Goal: Task Accomplishment & Management: Manage account settings

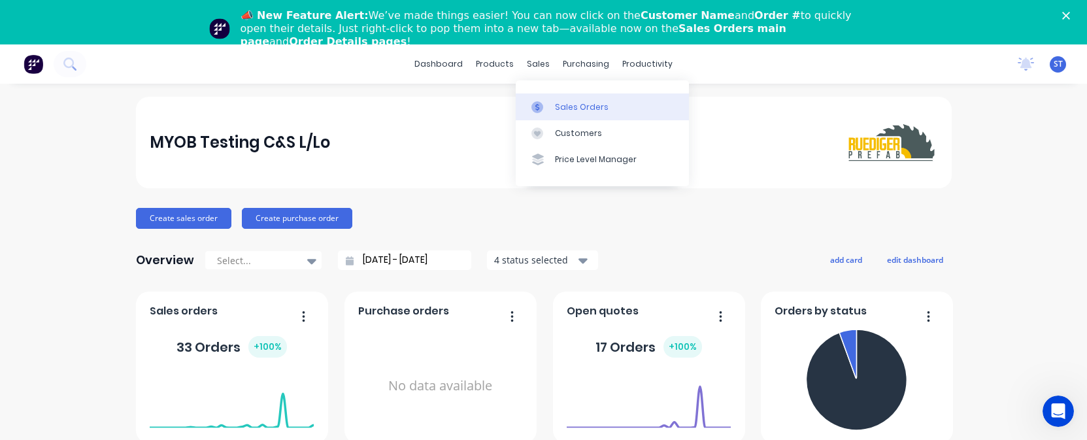
click at [541, 102] on icon at bounding box center [537, 107] width 12 height 12
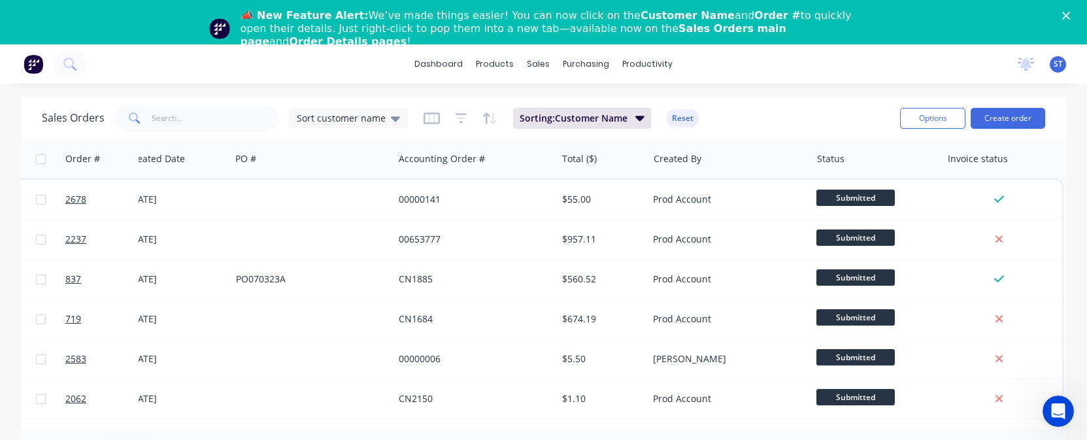
scroll to position [0, 186]
click at [341, 118] on span "Sort customer name" at bounding box center [341, 118] width 89 height 14
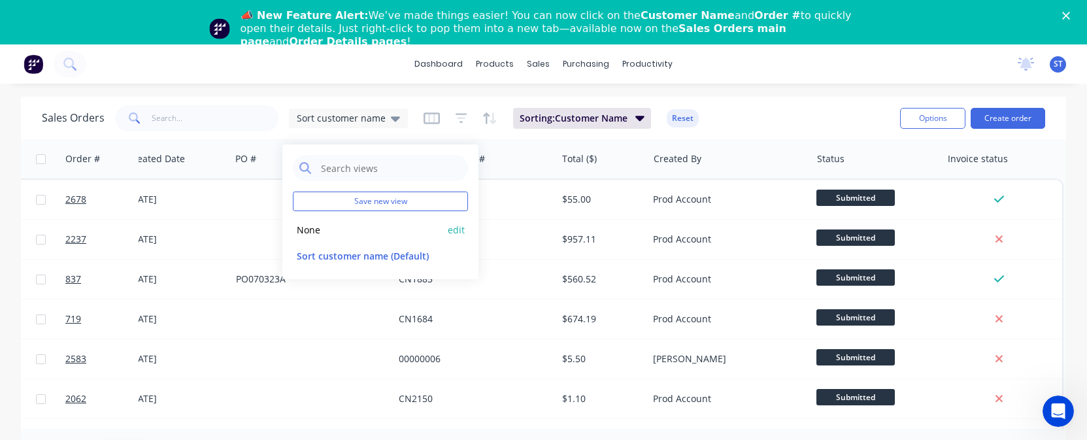
click at [308, 237] on div "None edit" at bounding box center [380, 229] width 175 height 26
click at [310, 230] on button "None" at bounding box center [367, 229] width 149 height 15
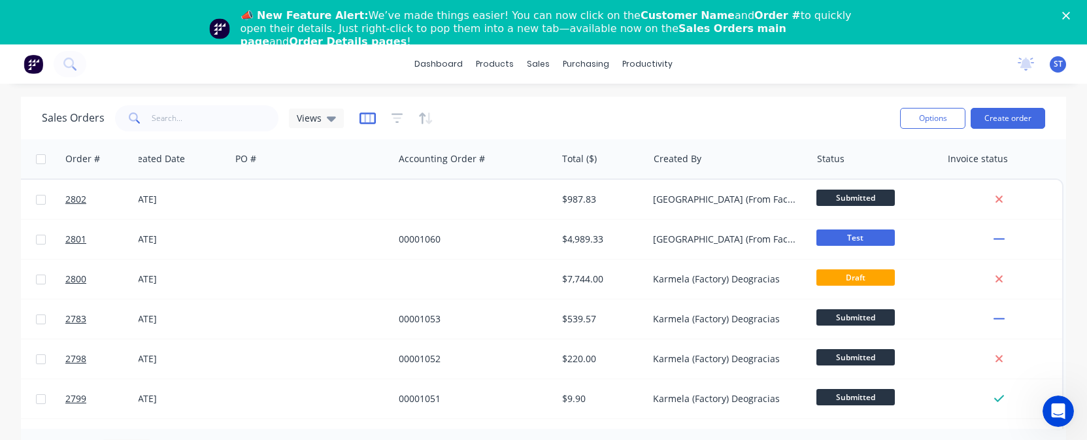
click at [359, 115] on icon "button" at bounding box center [367, 118] width 16 height 12
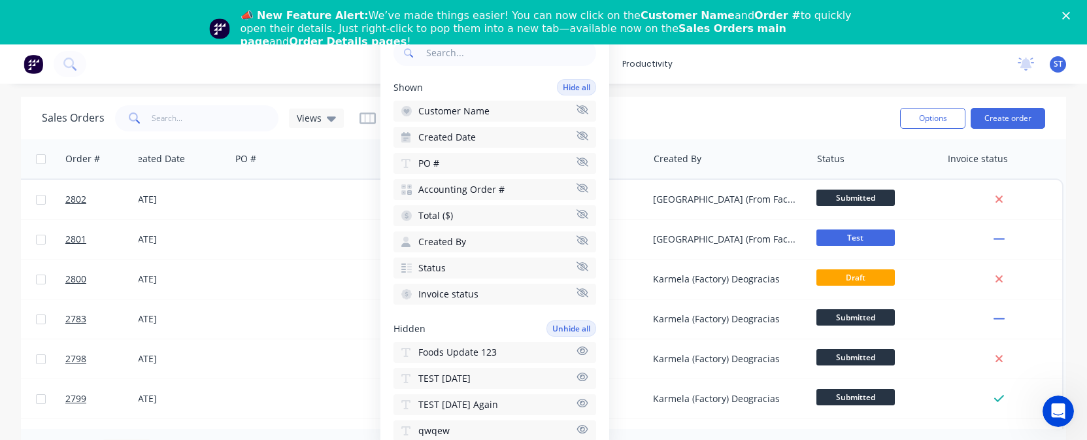
click at [479, 355] on span "Foods Update 123" at bounding box center [457, 352] width 78 height 13
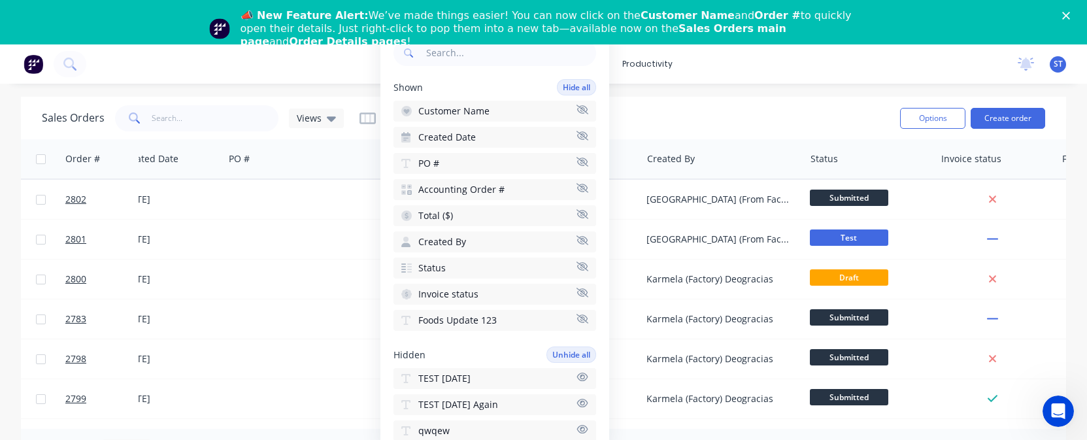
click at [460, 378] on span "TEST [DATE]" at bounding box center [444, 378] width 52 height 13
click at [459, 404] on span "TEST [DATE] Again" at bounding box center [458, 404] width 80 height 13
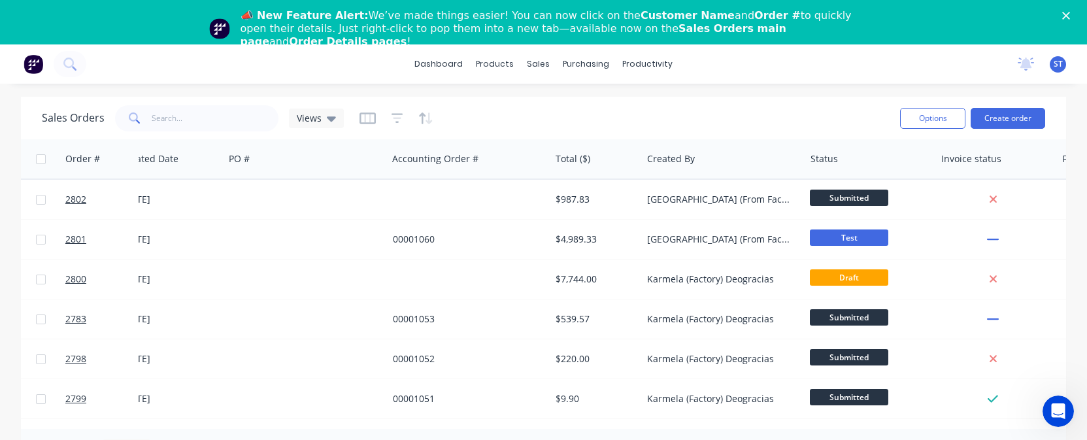
click at [702, 109] on div "Sales Orders Views" at bounding box center [465, 118] width 847 height 32
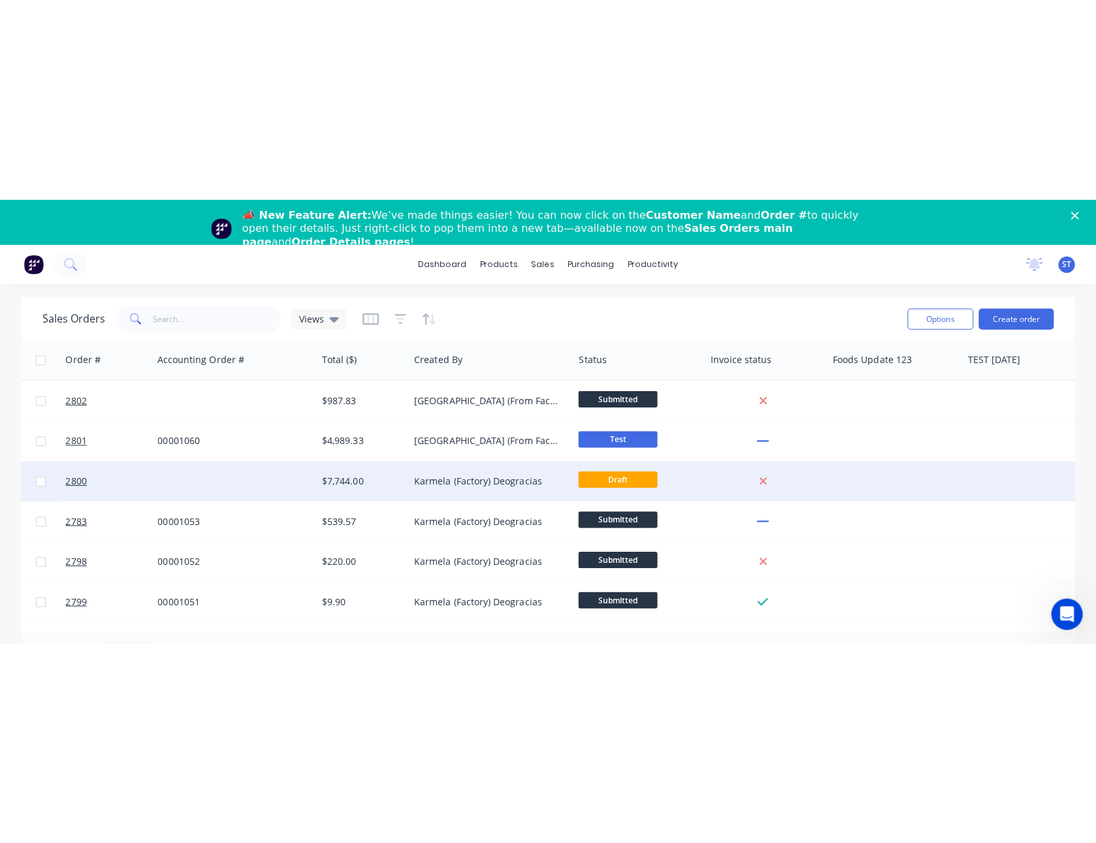
scroll to position [0, 580]
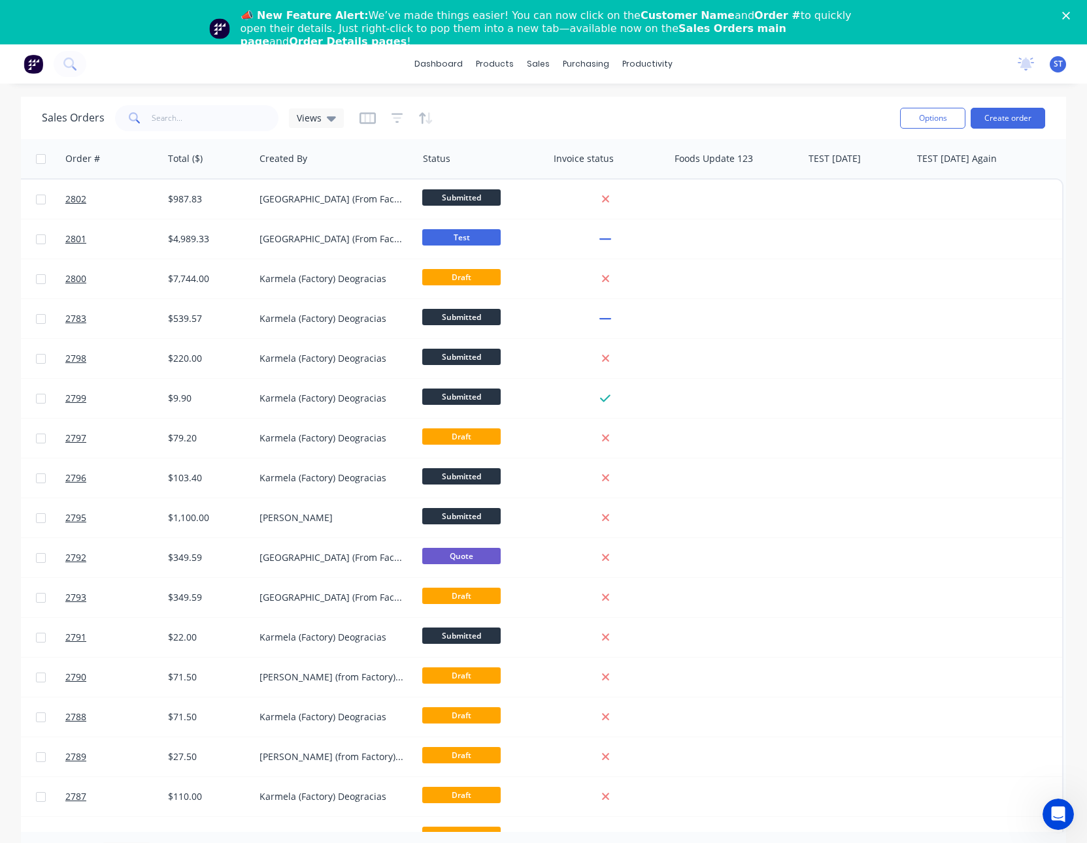
click at [1070, 14] on icon "Close" at bounding box center [1066, 16] width 8 height 8
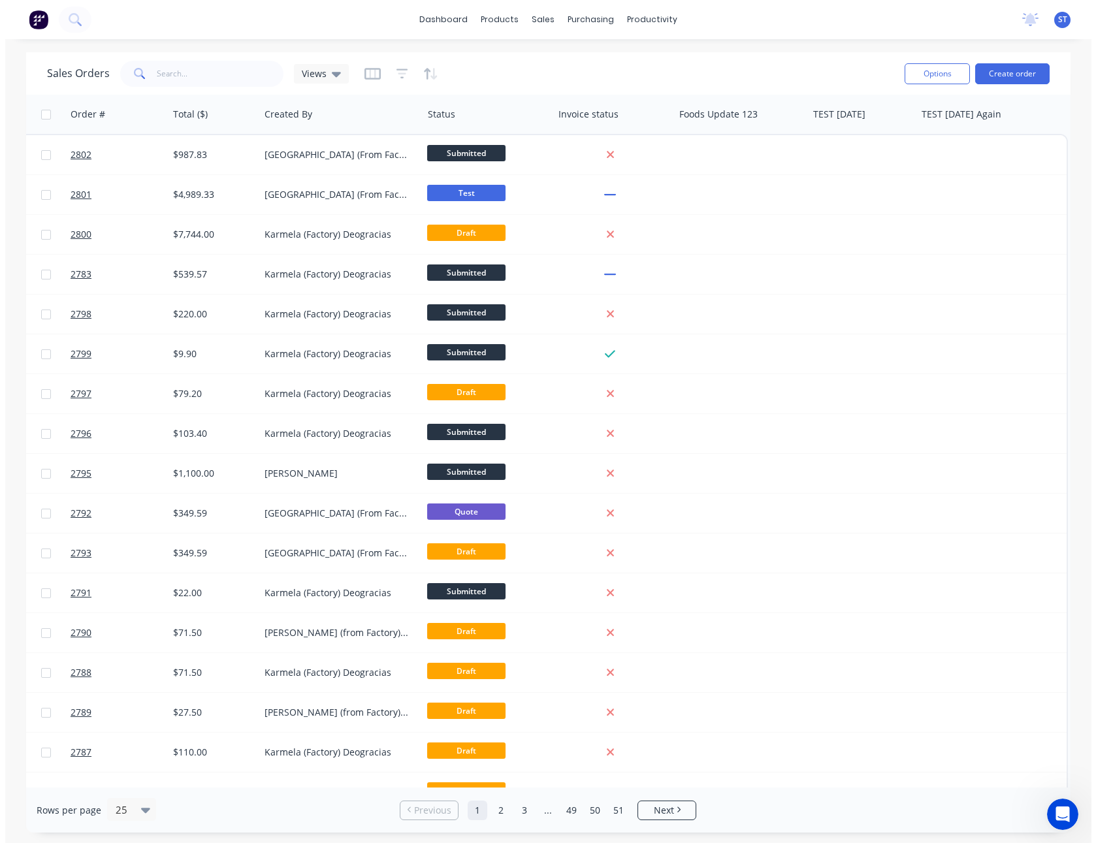
scroll to position [0, 570]
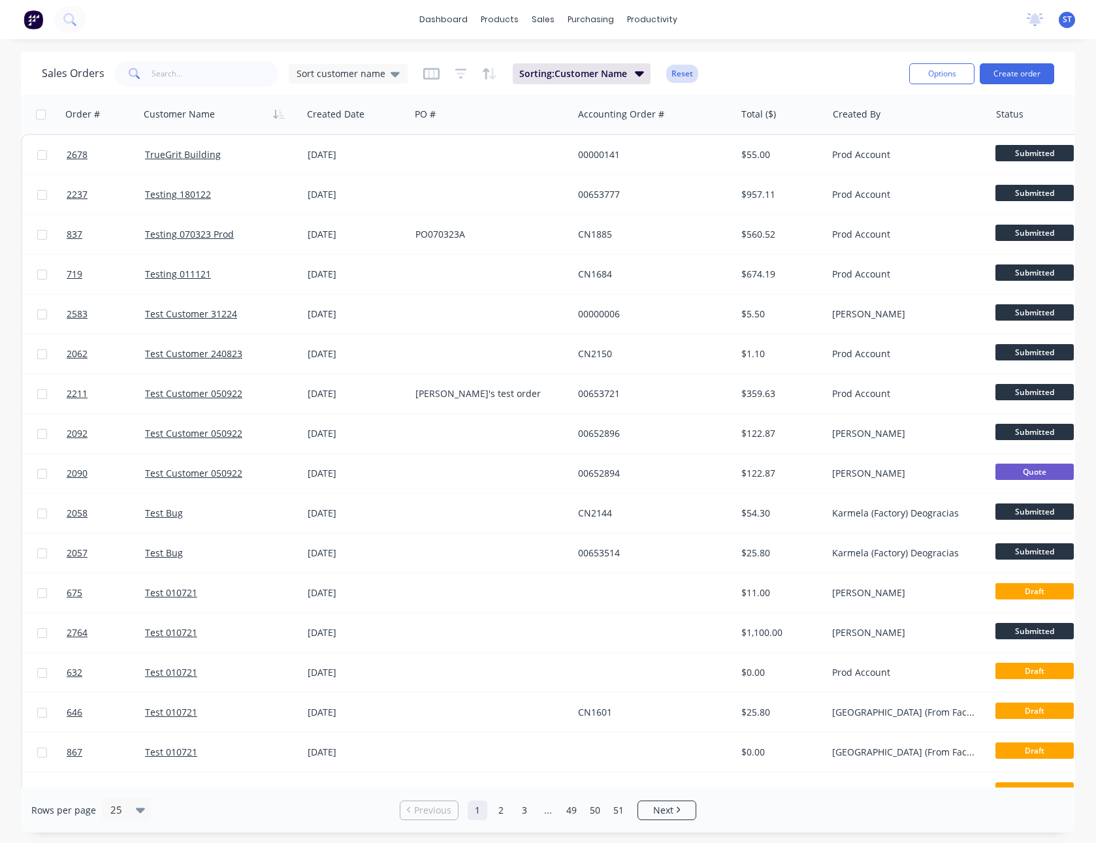
click at [678, 76] on button "Reset" at bounding box center [682, 74] width 32 height 18
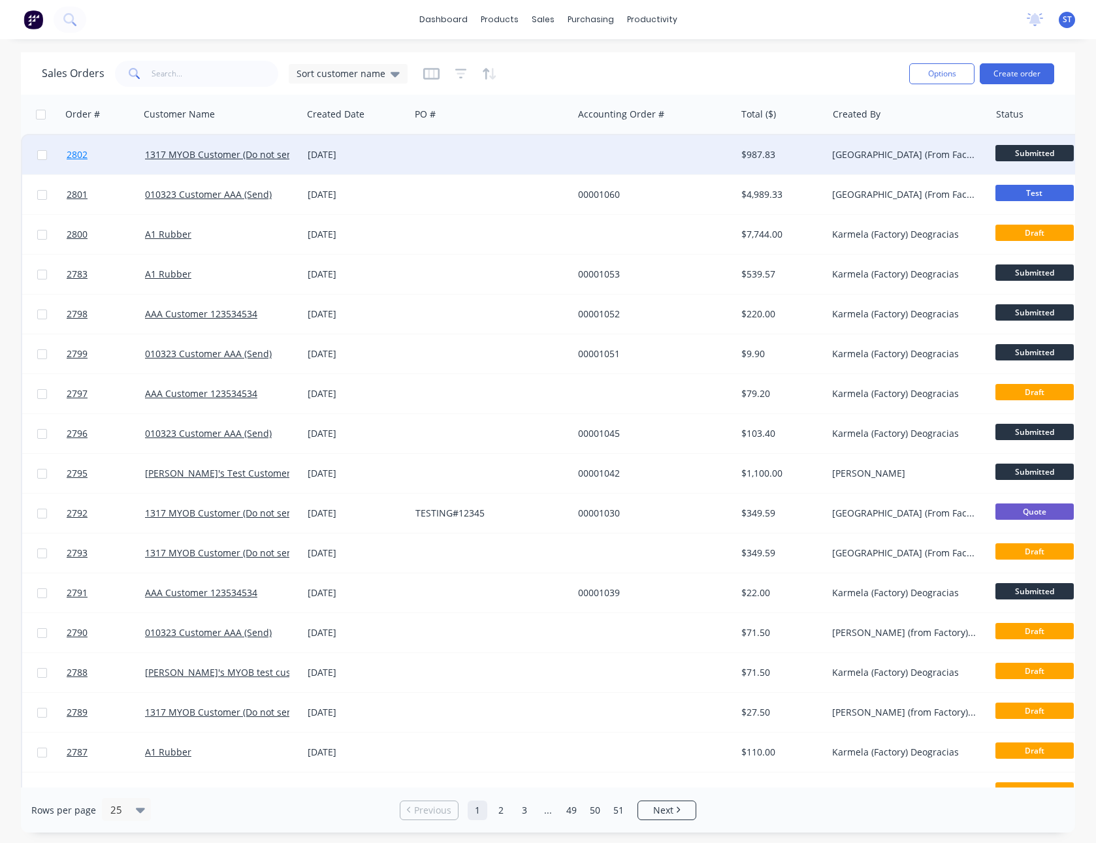
click at [76, 152] on span "2802" at bounding box center [77, 154] width 21 height 13
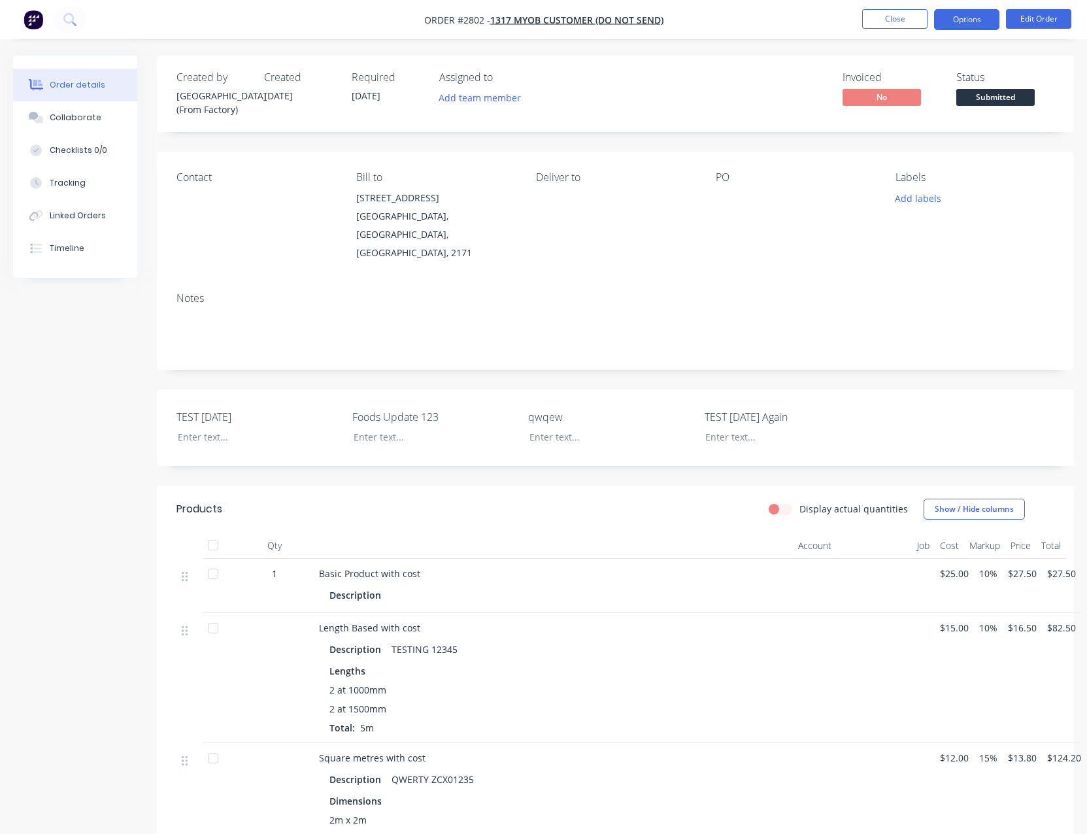
click at [958, 22] on button "Options" at bounding box center [966, 19] width 65 height 21
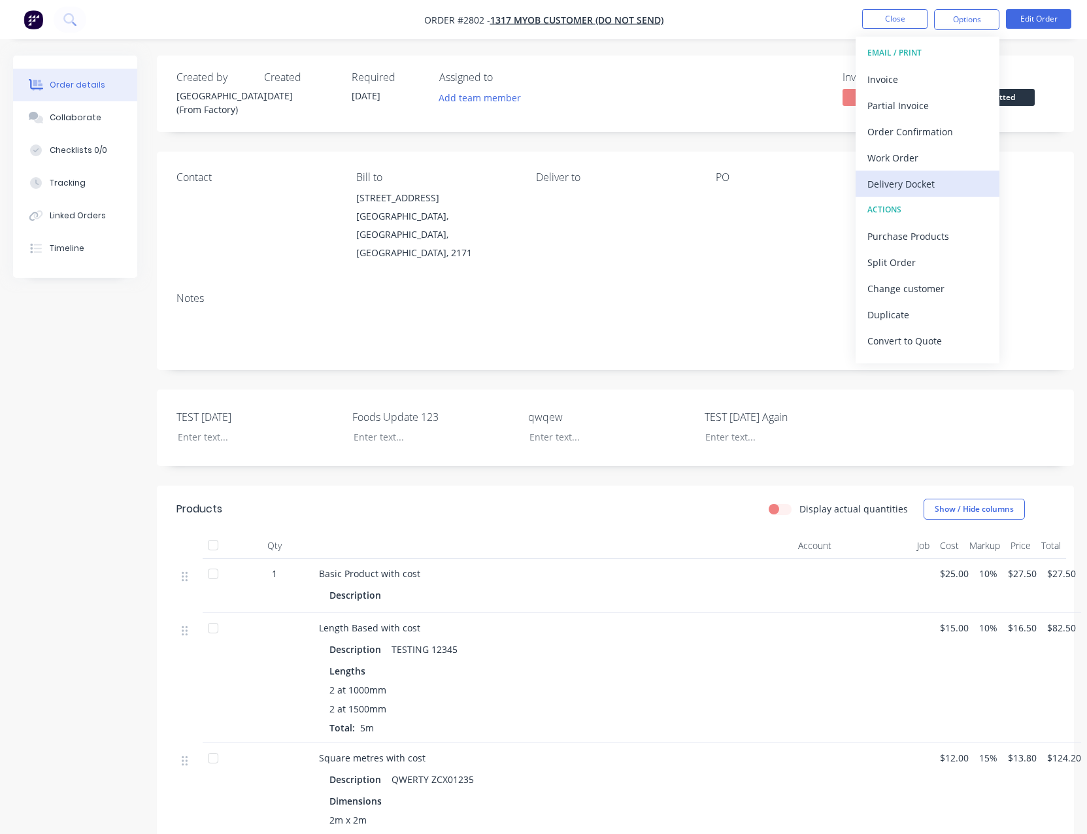
click at [908, 181] on div "Delivery Docket" at bounding box center [927, 183] width 120 height 19
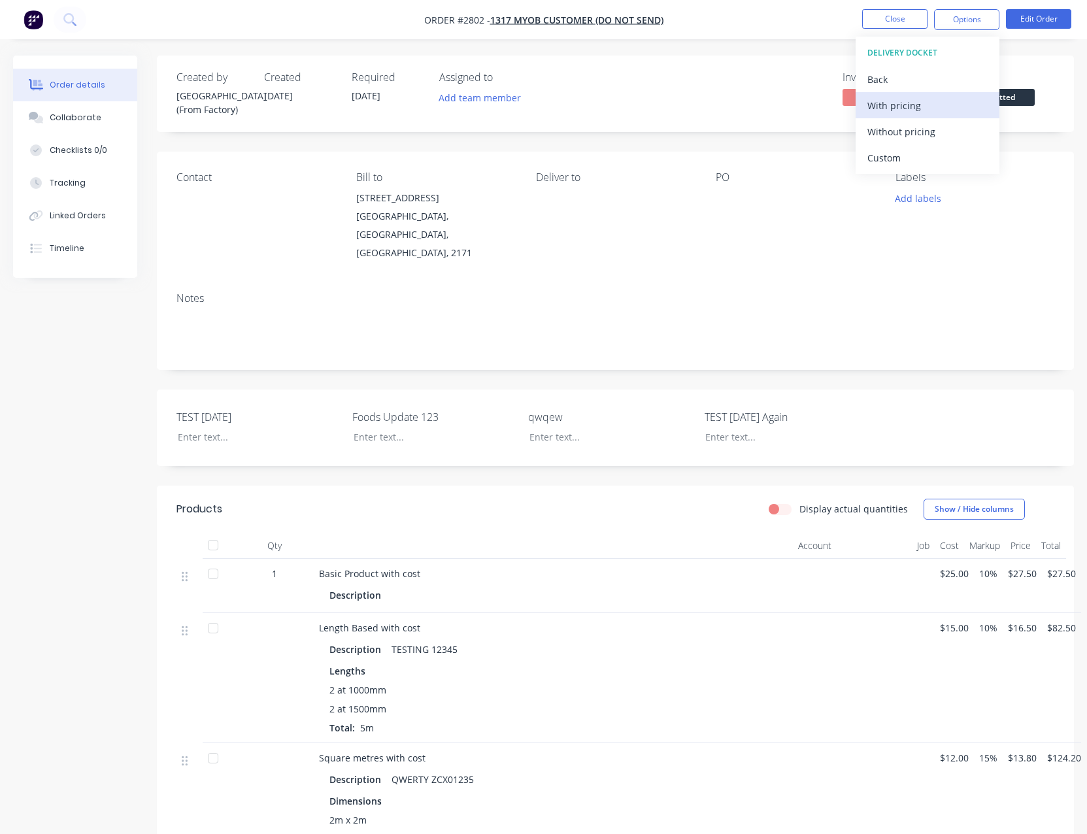
click at [892, 108] on div "With pricing" at bounding box center [927, 105] width 120 height 19
click at [1006, 34] on nav "Order #2802 - 1317 MYOB Customer (Do not send) Close Options Edit Order" at bounding box center [543, 19] width 1087 height 39
click at [1030, 20] on button "Edit Order" at bounding box center [1038, 19] width 65 height 20
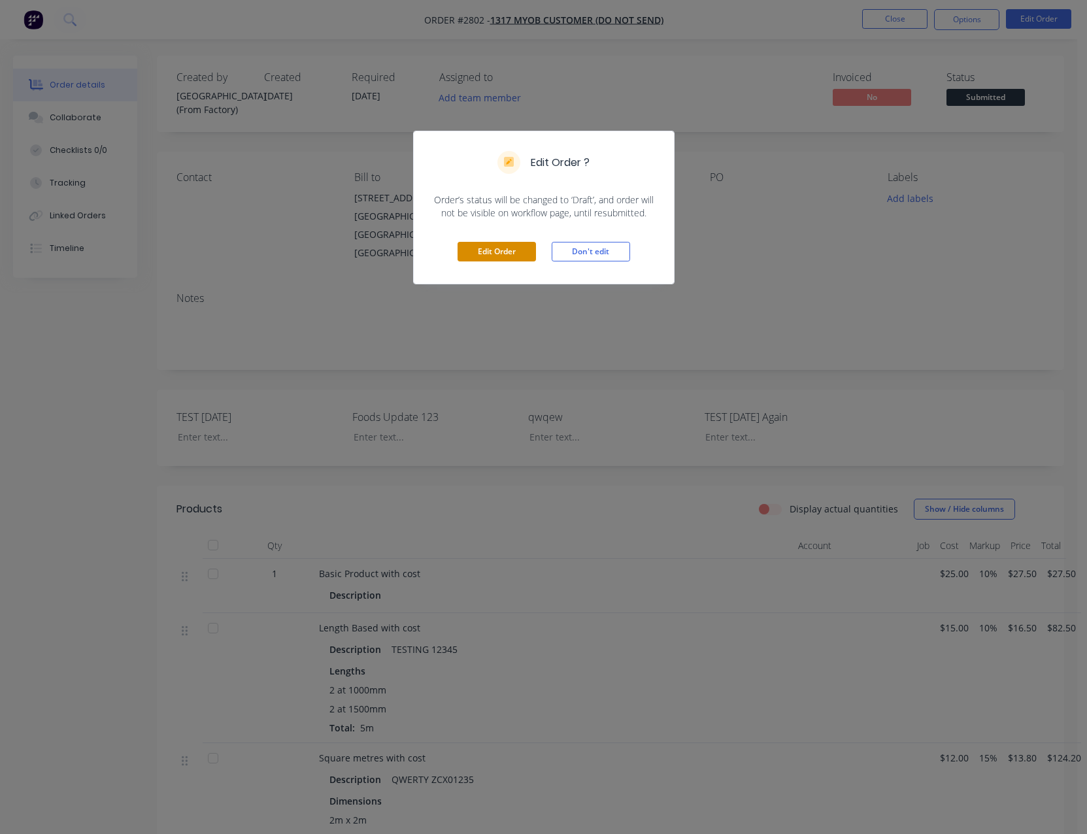
click at [530, 251] on button "Edit Order" at bounding box center [496, 252] width 78 height 20
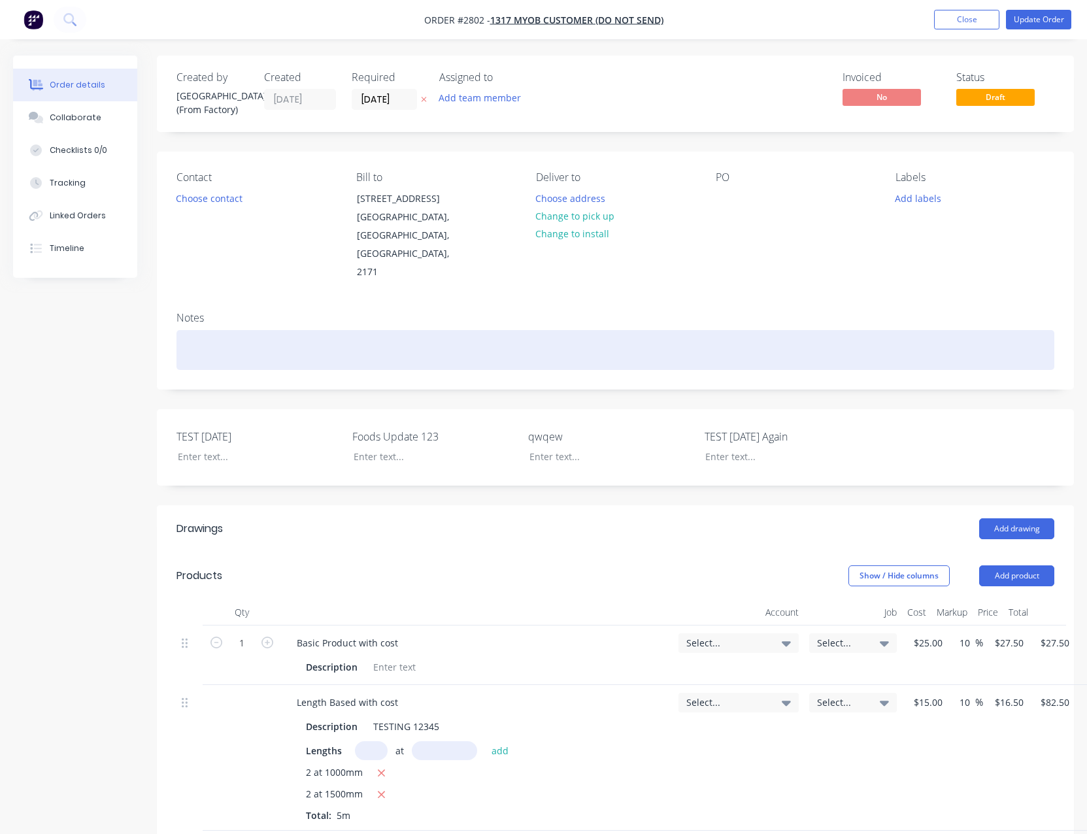
click at [269, 330] on div at bounding box center [614, 350] width 877 height 40
paste div
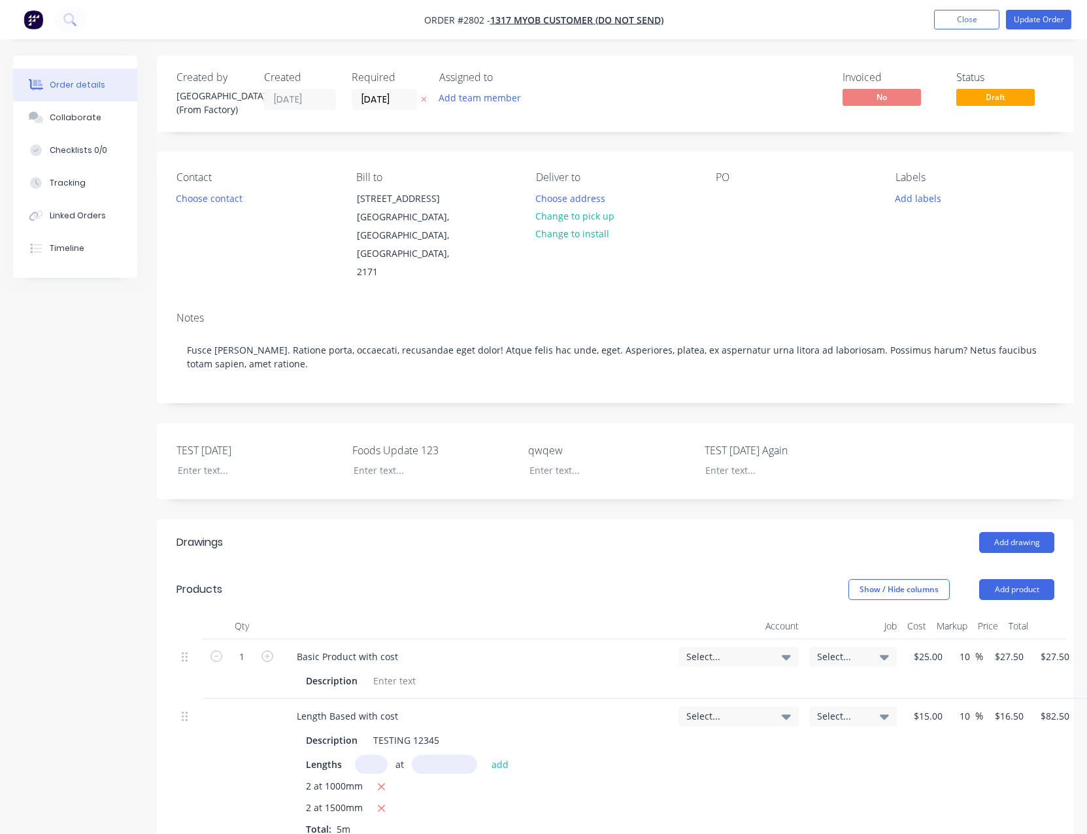
click at [175, 208] on div "Contact Choose contact Bill to 92 Village Drive Hoxton Park, New South Wales, A…" at bounding box center [615, 227] width 917 height 150
click at [195, 201] on button "Choose contact" at bounding box center [209, 198] width 80 height 18
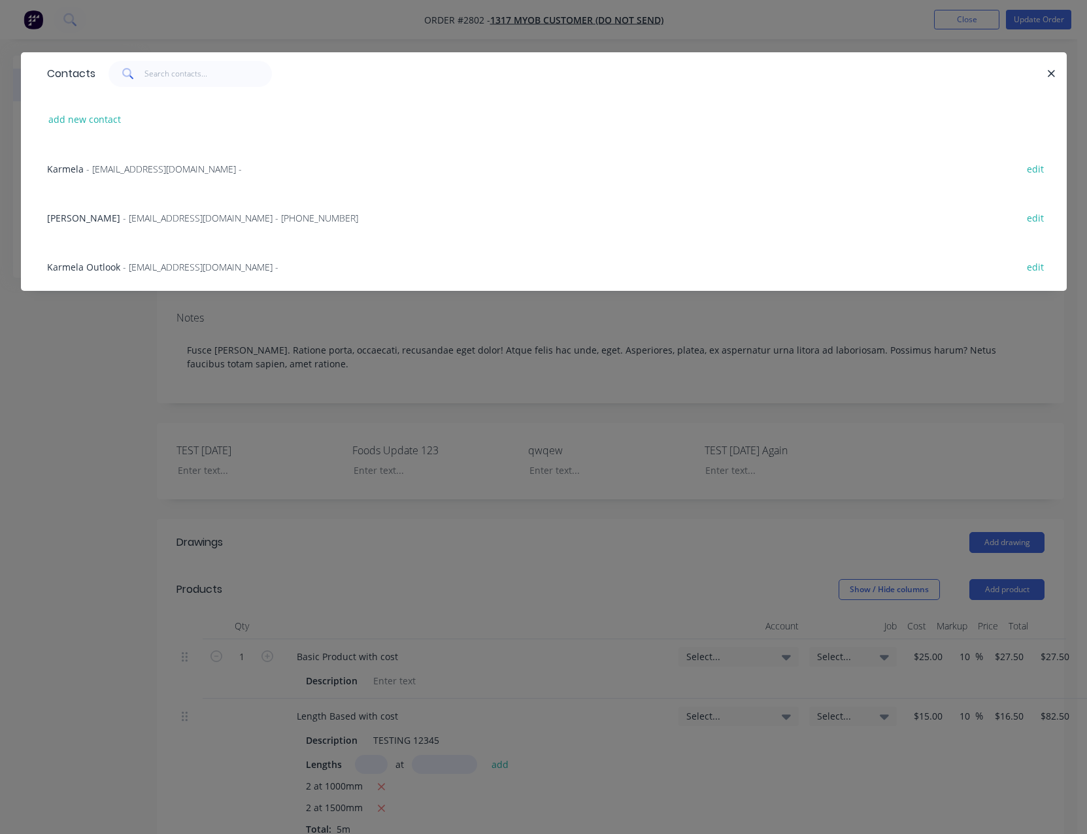
click at [157, 212] on span "- sydney@factory.app - (02) 1231 2321" at bounding box center [240, 218] width 235 height 12
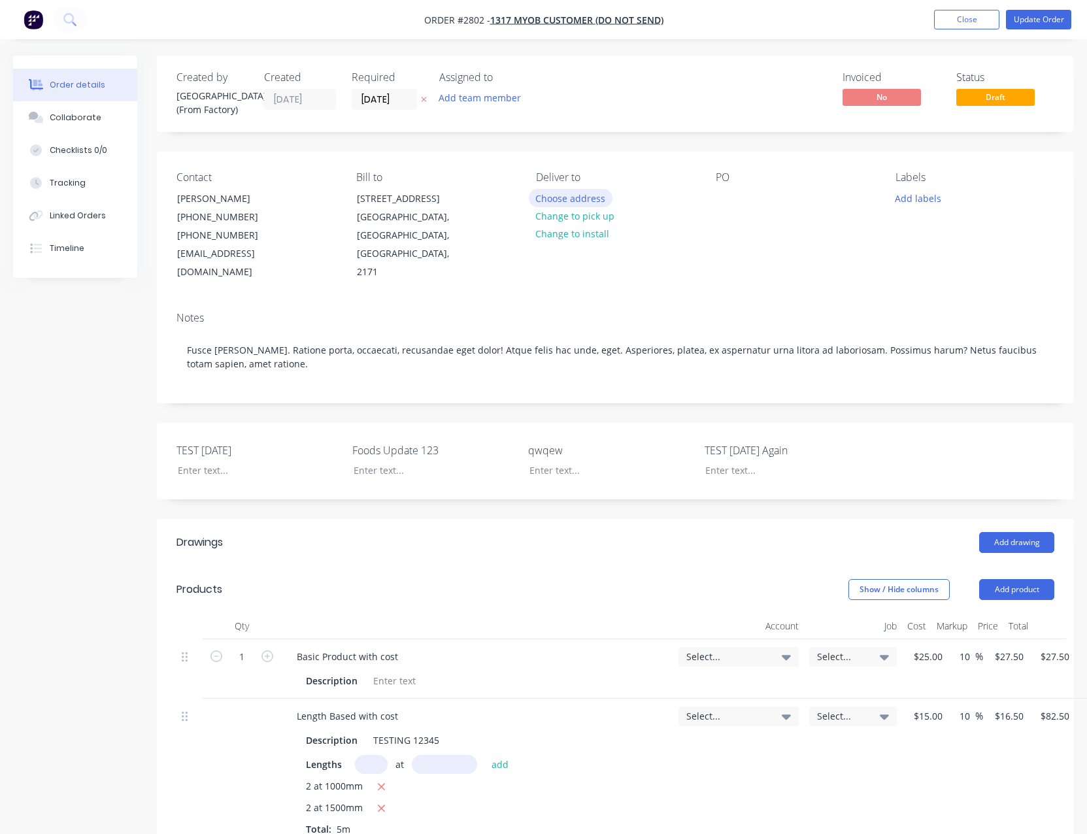
click at [581, 203] on button "Choose address" at bounding box center [571, 198] width 84 height 18
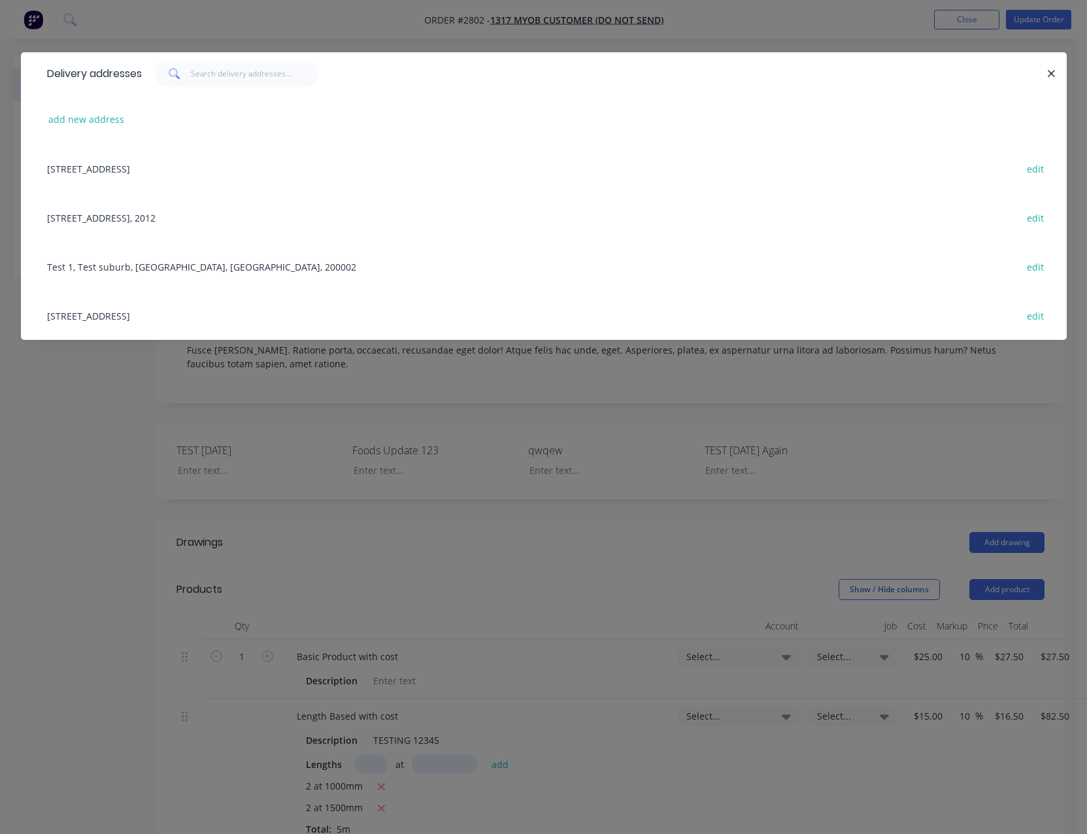
click at [265, 165] on div "92 Village Drive, Hoxton Park, New South Wales, Australia, 2171 edit" at bounding box center [544, 168] width 1006 height 49
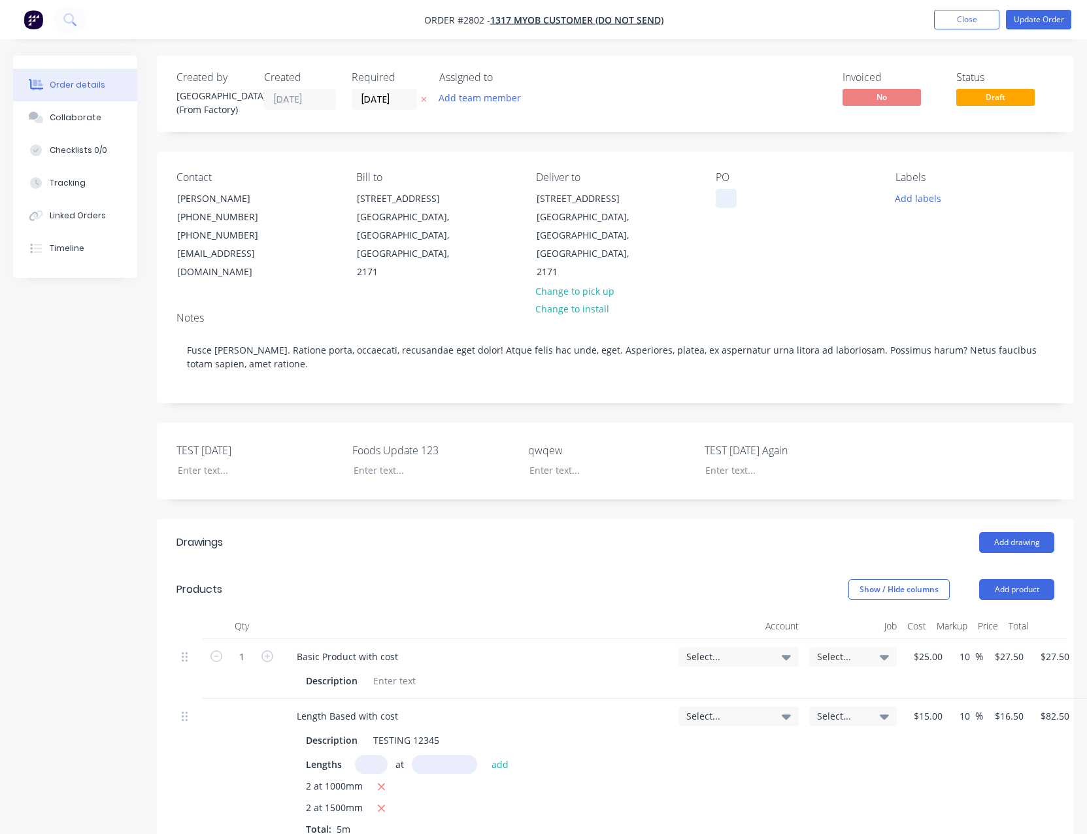
click at [718, 200] on div at bounding box center [725, 198] width 21 height 19
click at [1039, 16] on button "Update Order" at bounding box center [1038, 20] width 65 height 20
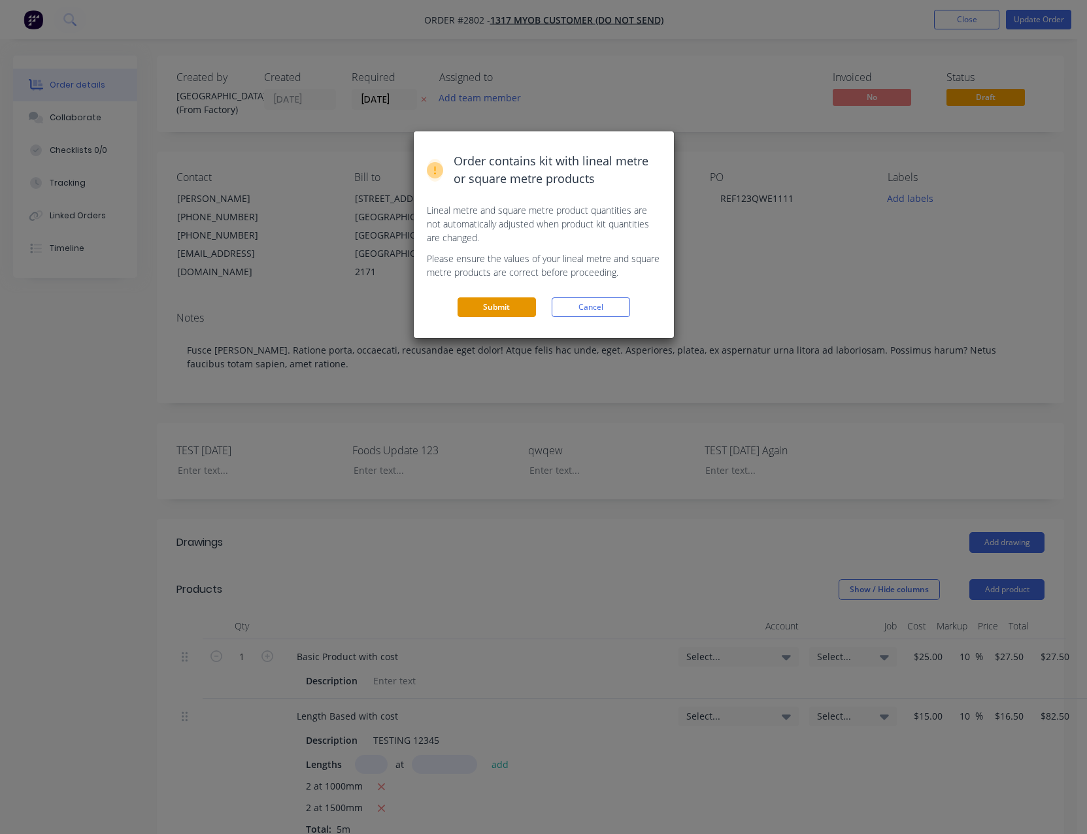
click at [517, 310] on button "Submit" at bounding box center [496, 307] width 78 height 20
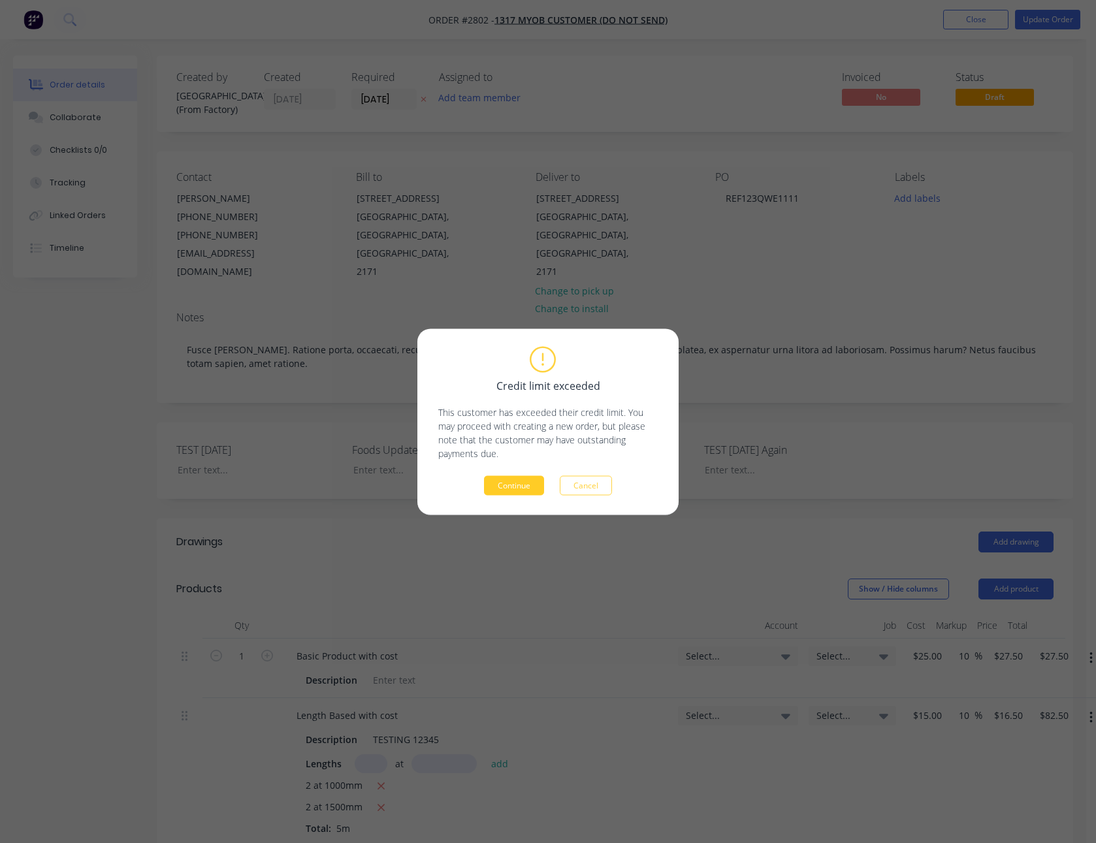
click at [520, 478] on button "Continue" at bounding box center [514, 486] width 60 height 20
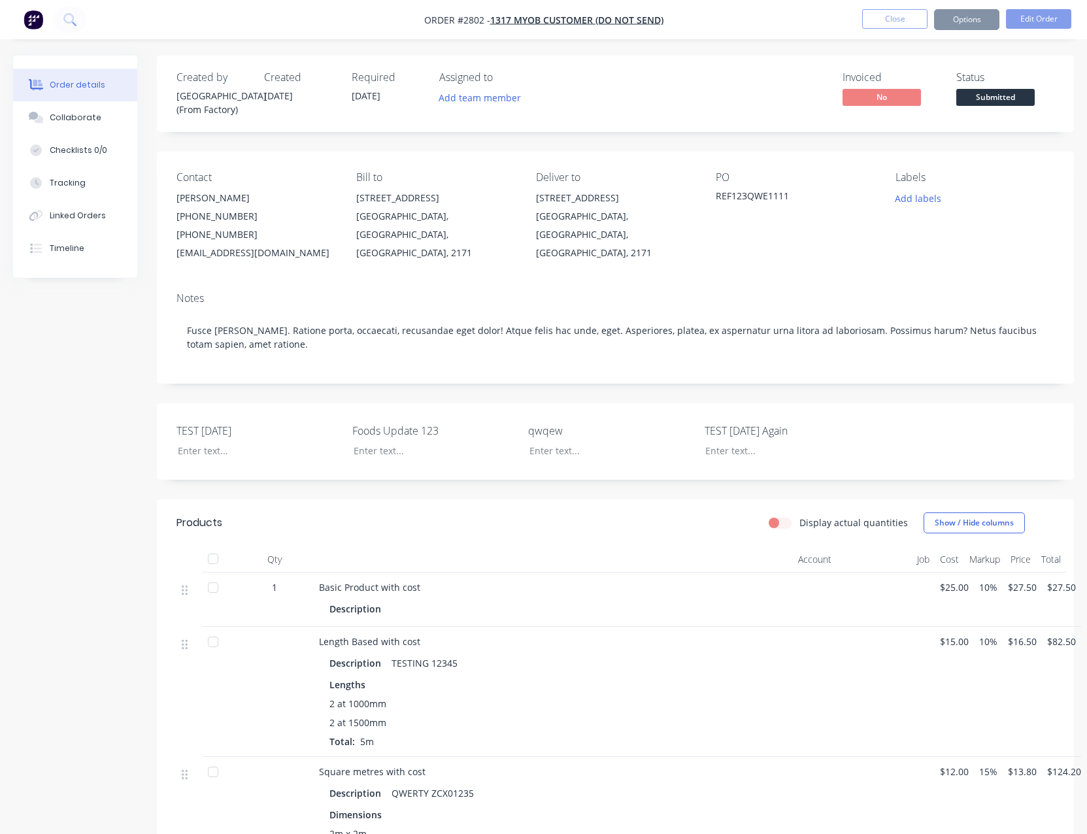
click at [968, 16] on button "Options" at bounding box center [966, 19] width 65 height 21
click at [1051, 22] on button "Edit Order" at bounding box center [1038, 19] width 65 height 20
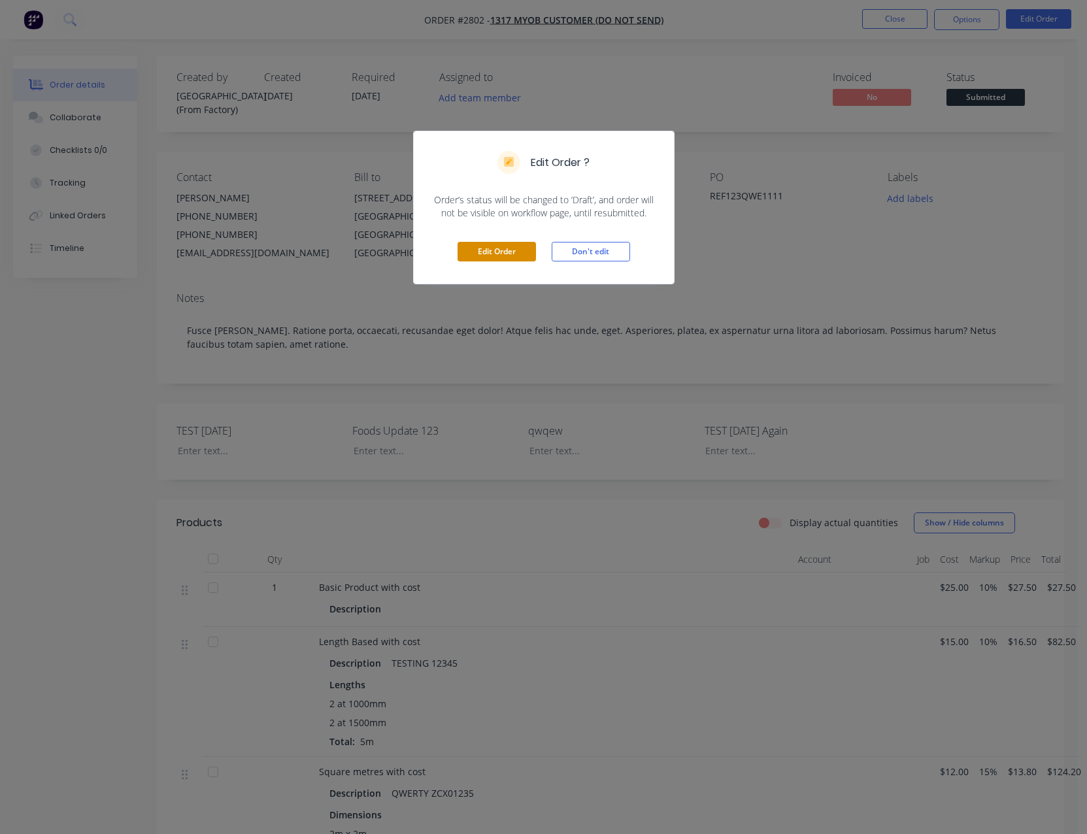
click at [487, 246] on button "Edit Order" at bounding box center [496, 252] width 78 height 20
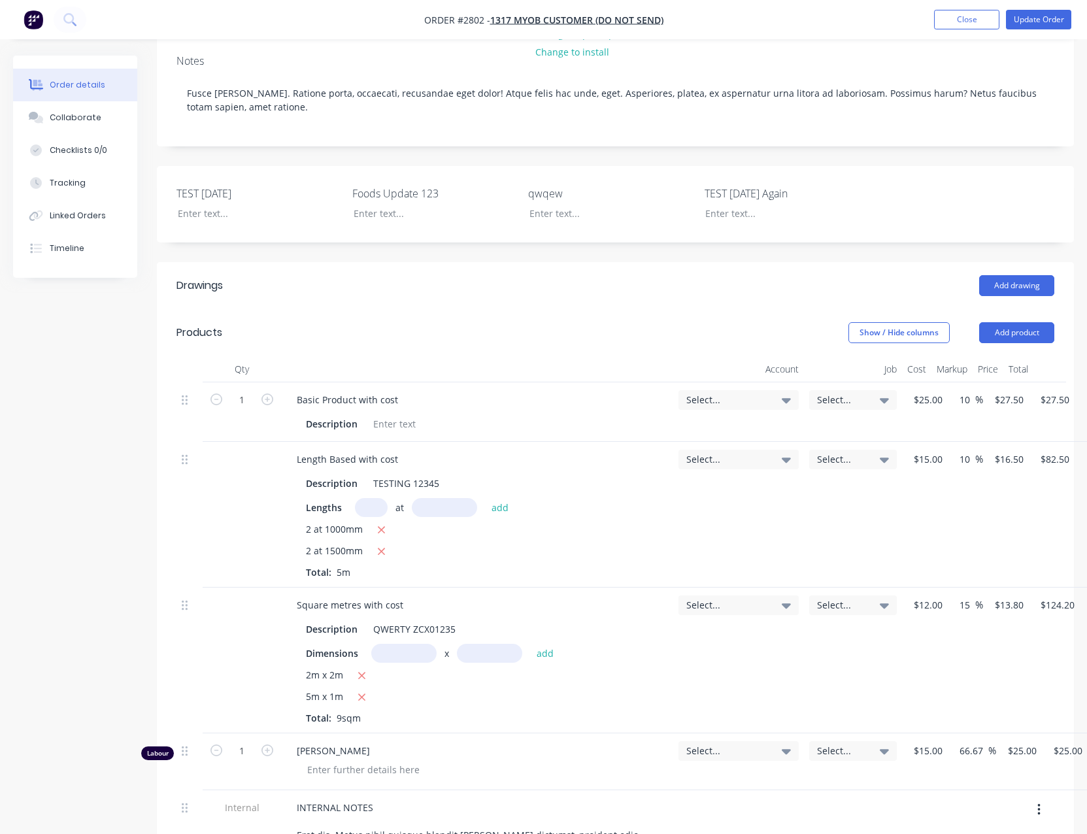
scroll to position [256, 0]
click at [1024, 276] on button "Add drawing" at bounding box center [1016, 286] width 75 height 21
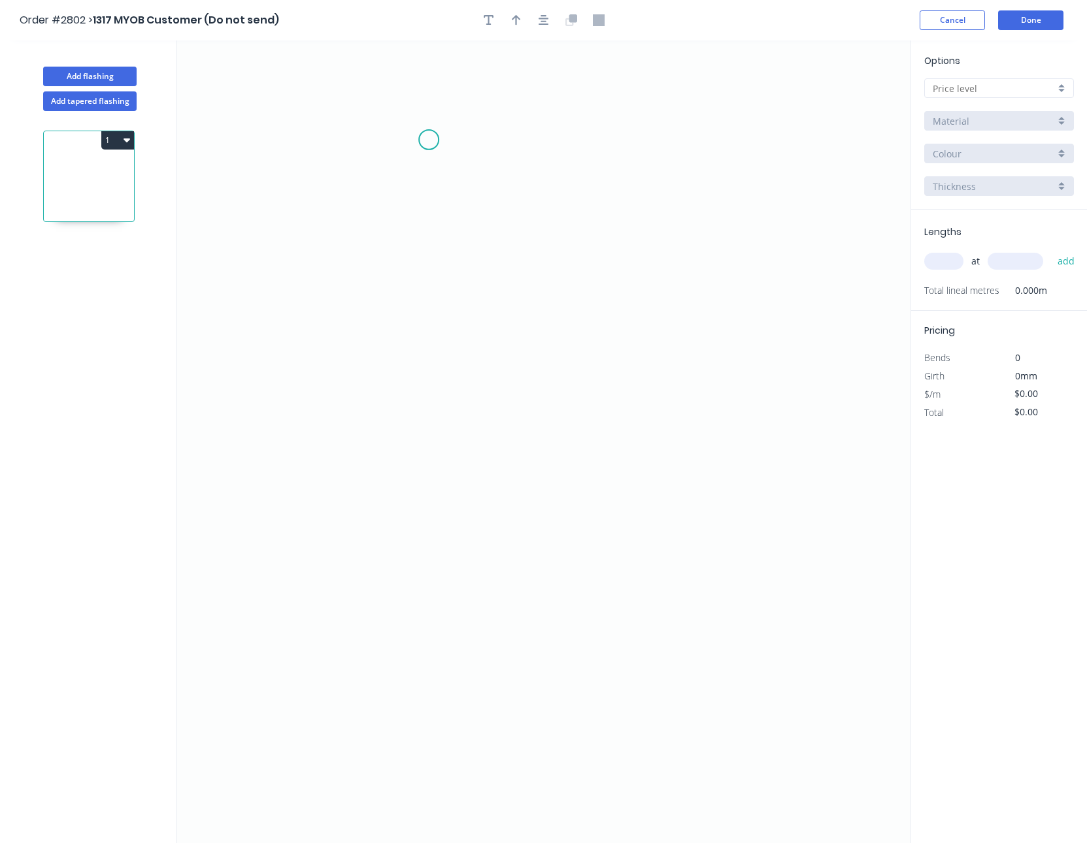
click at [431, 135] on icon "0" at bounding box center [543, 442] width 734 height 803
click at [421, 304] on icon "0" at bounding box center [543, 442] width 734 height 803
click at [696, 308] on icon "0 ?" at bounding box center [543, 442] width 734 height 803
click at [402, 212] on rect at bounding box center [411, 214] width 26 height 18
click at [566, 323] on tspan "?" at bounding box center [563, 318] width 7 height 22
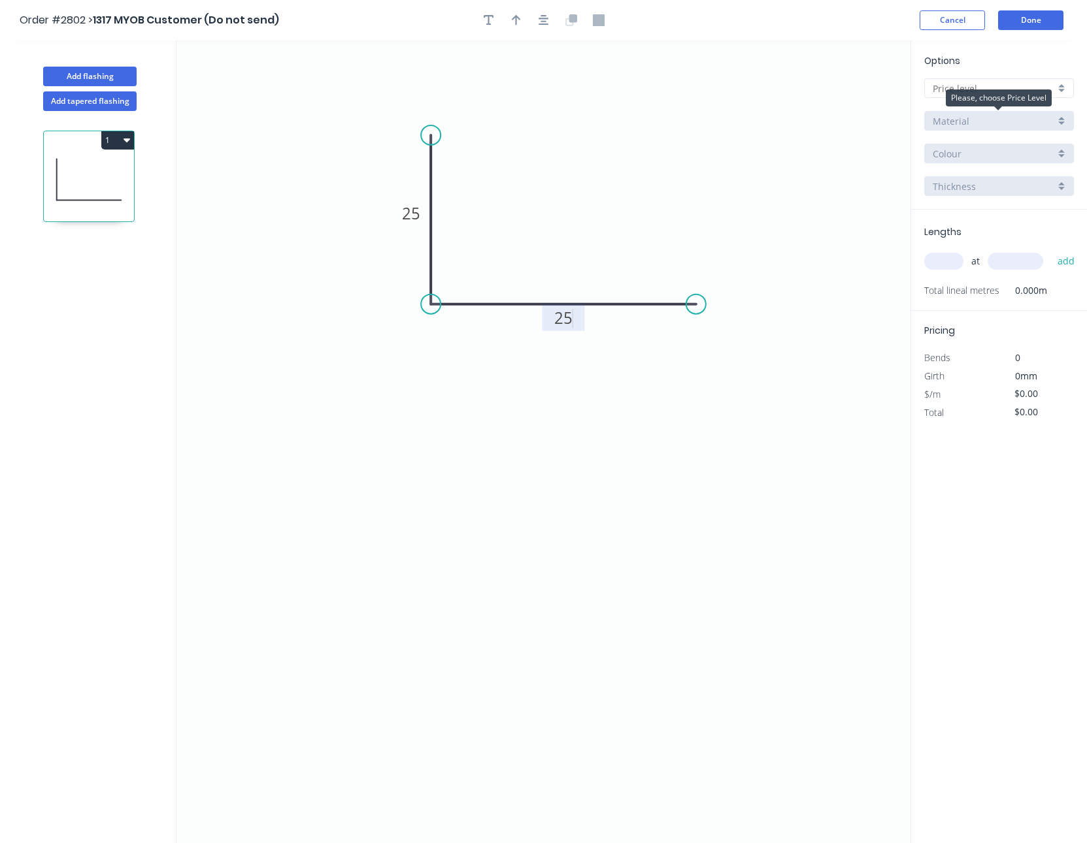
click at [965, 84] on input "text" at bounding box center [993, 89] width 122 height 14
click at [955, 116] on div "A" at bounding box center [998, 113] width 148 height 23
type input "A"
type input "$1.00"
click at [947, 262] on input "text" at bounding box center [943, 261] width 39 height 17
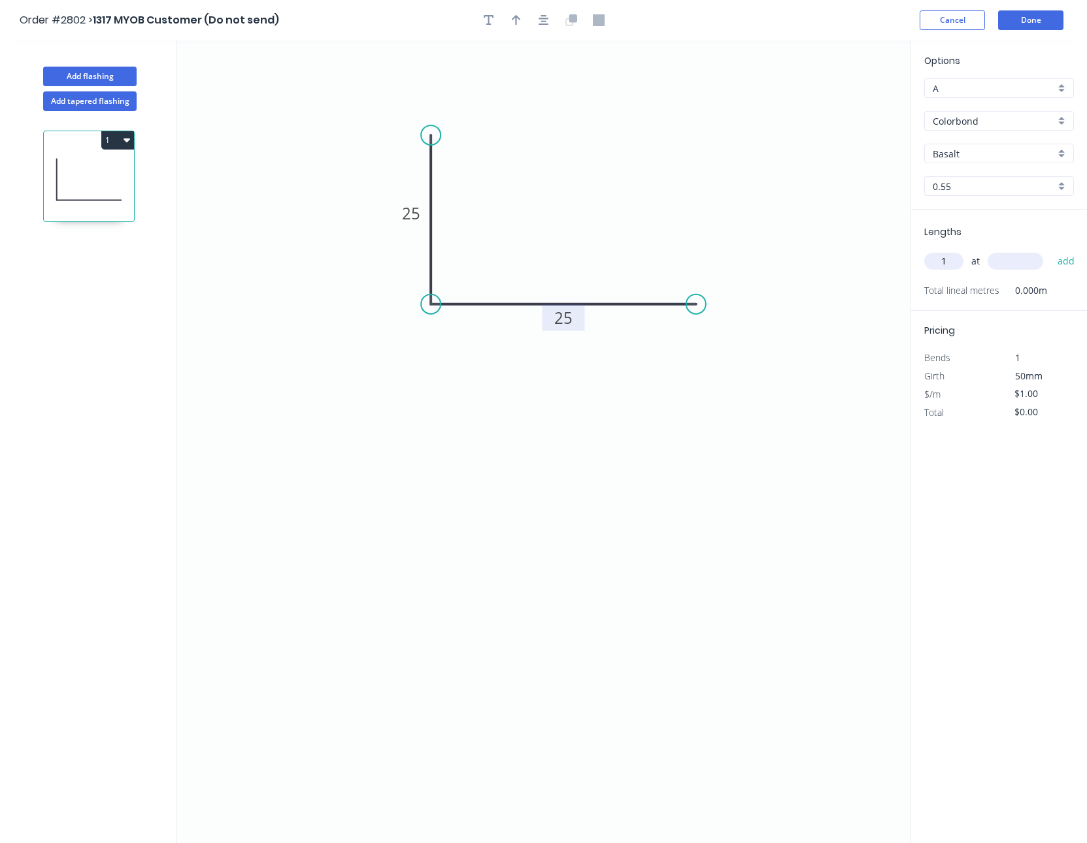
type input "1"
type input "1000"
click at [1051, 250] on button "add" at bounding box center [1066, 261] width 31 height 22
click at [125, 144] on icon "button" at bounding box center [126, 140] width 7 height 10
click at [118, 174] on div "Duplicate" at bounding box center [72, 172] width 101 height 19
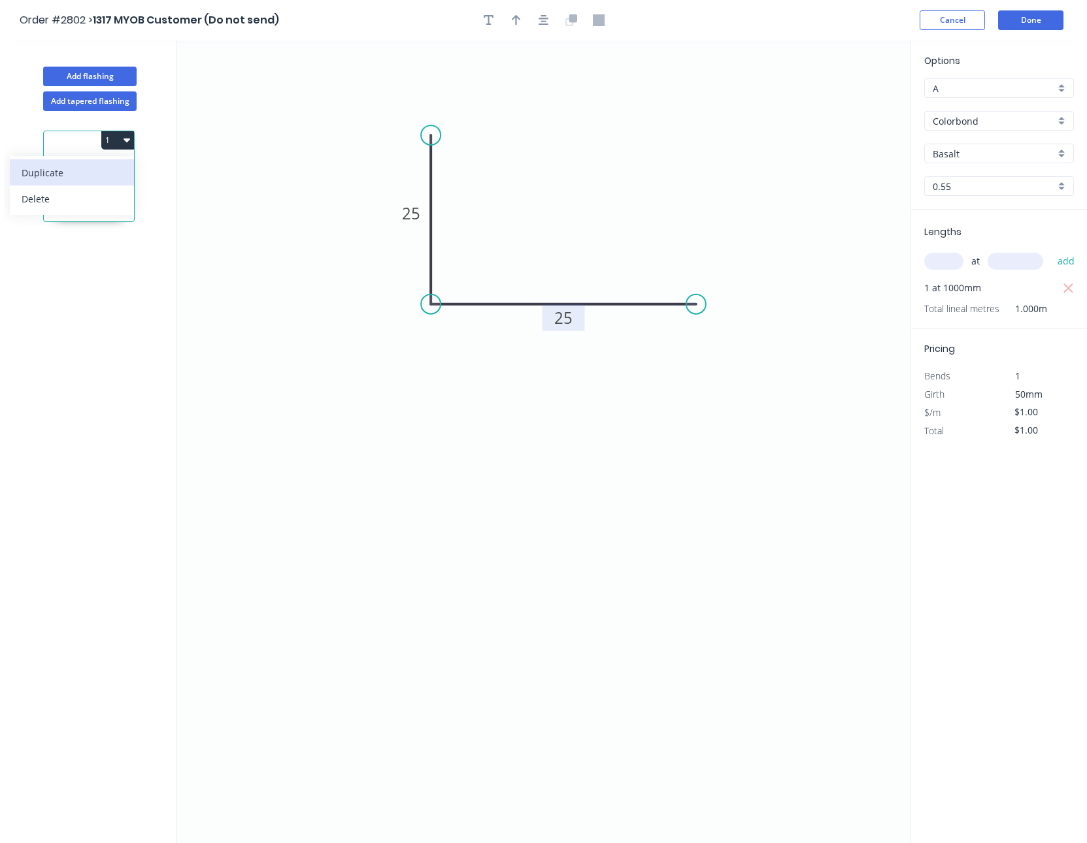
type input "$0.00"
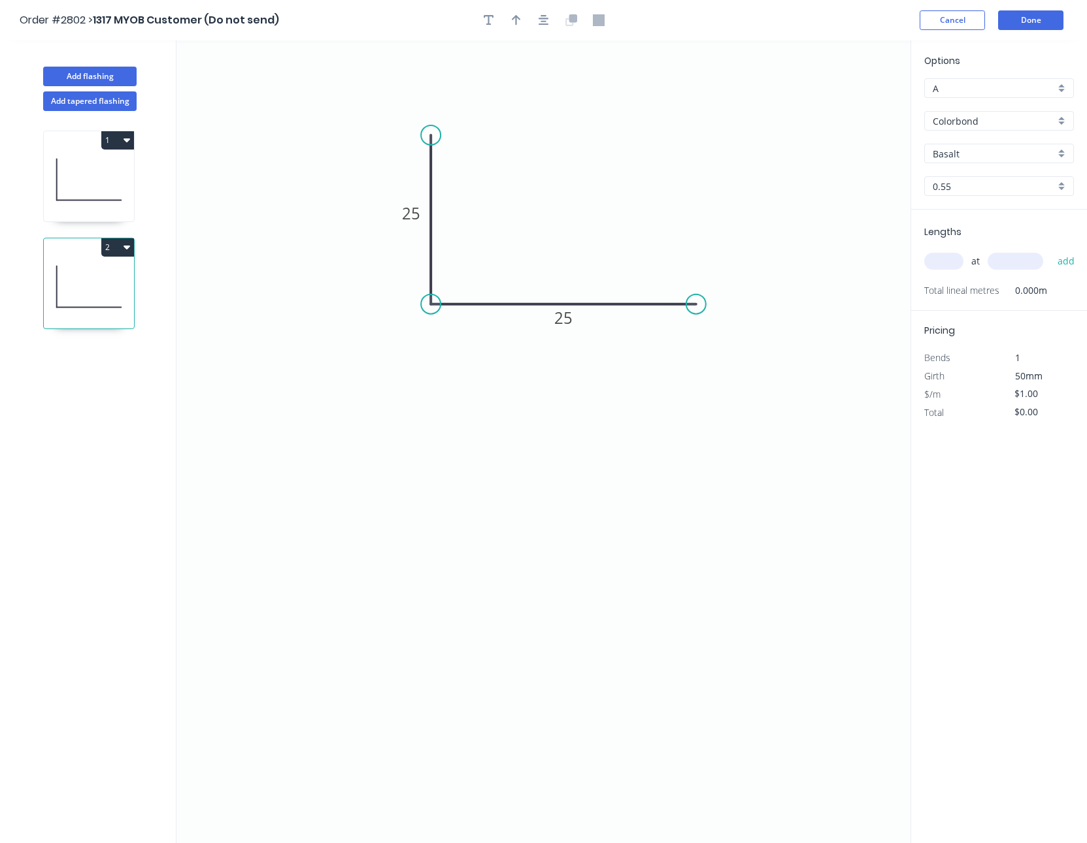
click at [98, 283] on icon at bounding box center [89, 287] width 90 height 84
click at [964, 259] on div "at add" at bounding box center [1000, 261] width 152 height 22
click at [947, 262] on input "text" at bounding box center [943, 261] width 39 height 17
type input "2"
type input "2000"
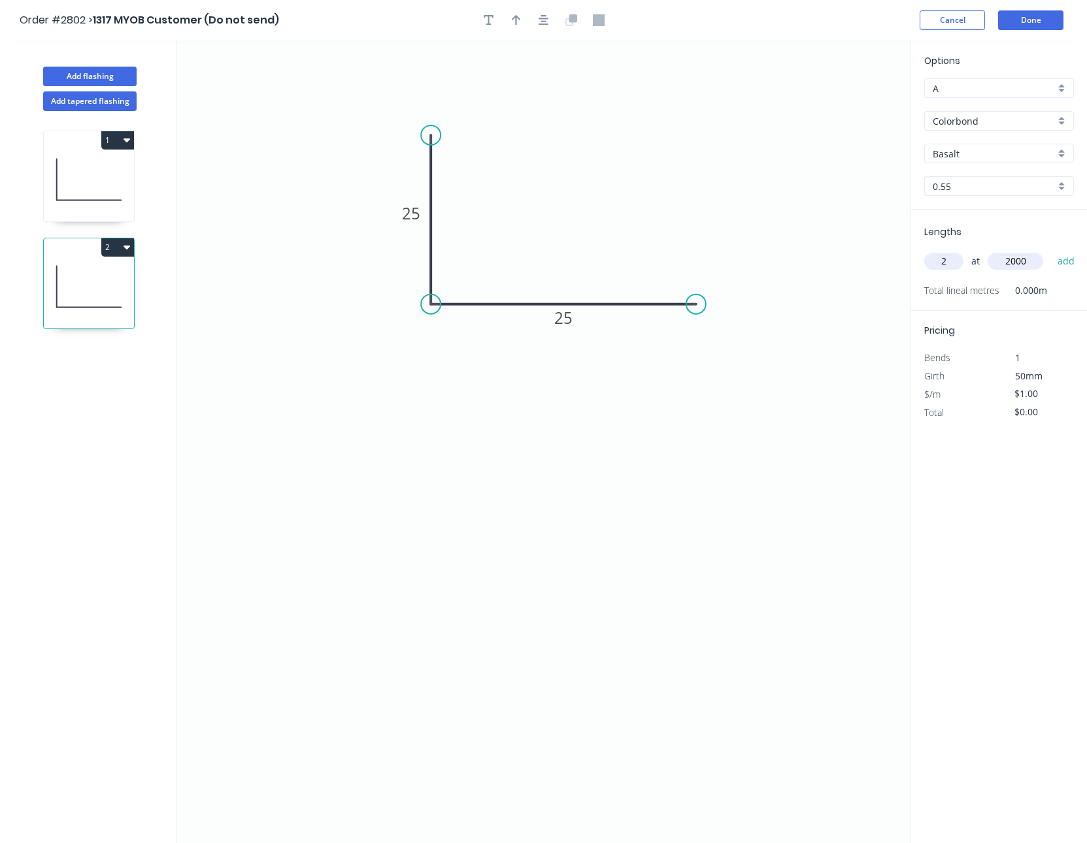
click at [1051, 250] on button "add" at bounding box center [1066, 261] width 31 height 22
type input "$4.00"
click at [118, 102] on button "Add tapered flashing" at bounding box center [89, 101] width 93 height 20
type input "$0.00"
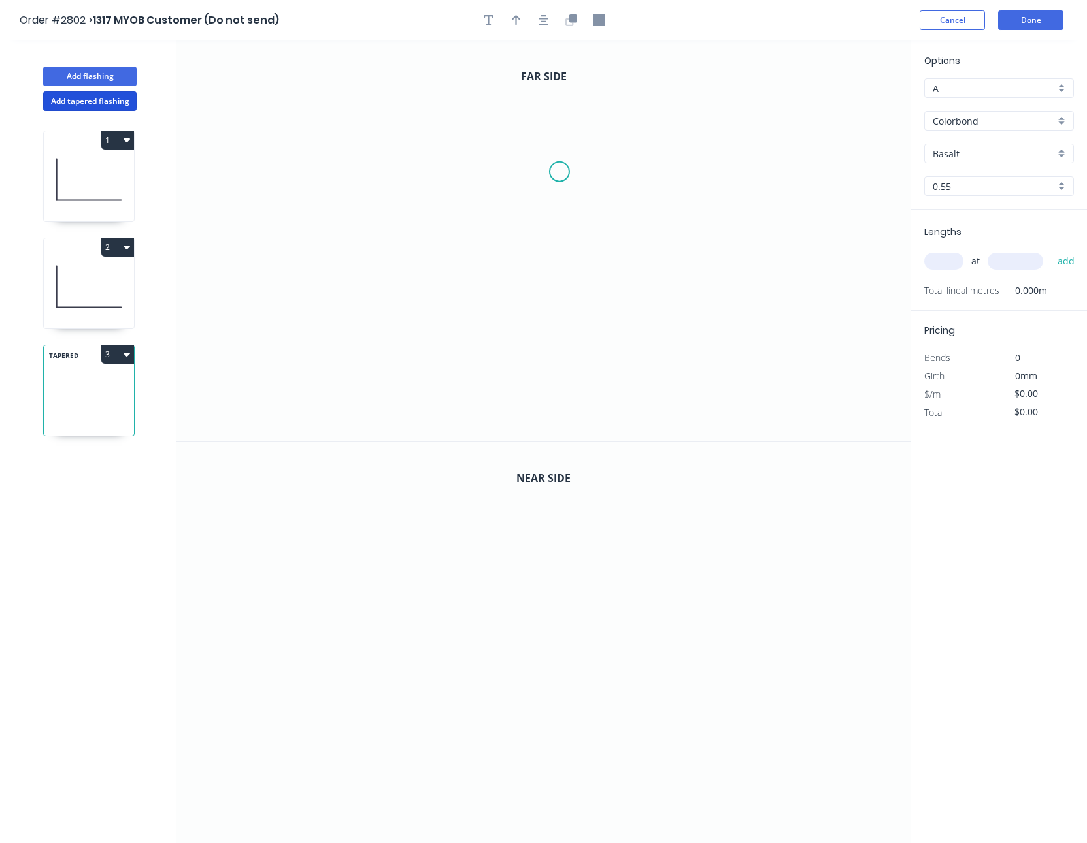
click at [559, 172] on icon "0" at bounding box center [543, 241] width 734 height 401
click at [559, 319] on icon "0" at bounding box center [543, 241] width 734 height 401
click at [380, 312] on icon "0 ?" at bounding box center [543, 241] width 734 height 401
click at [481, 335] on rect at bounding box center [470, 332] width 26 height 18
click at [580, 248] on tspan "?" at bounding box center [579, 239] width 7 height 22
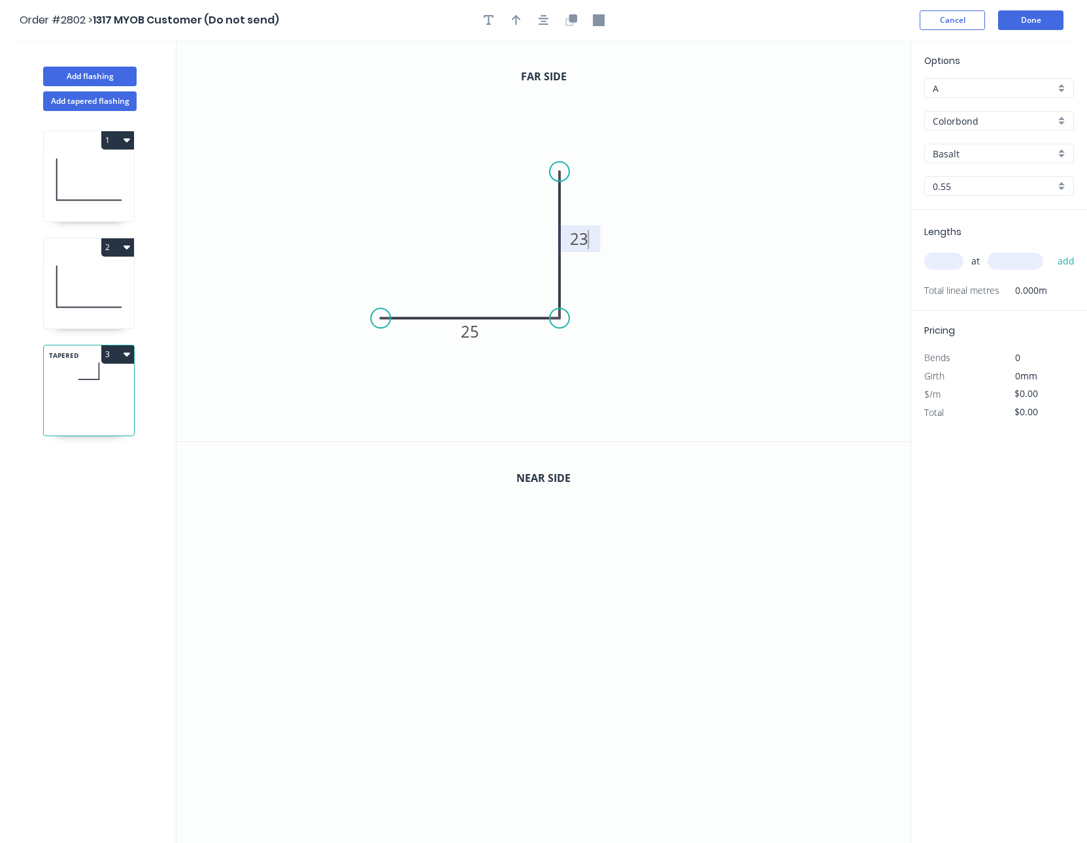
click at [954, 259] on input "text" at bounding box center [943, 261] width 39 height 17
type input "$1.00"
type input "3"
type input "1000"
click at [1051, 250] on button "add" at bounding box center [1066, 261] width 31 height 22
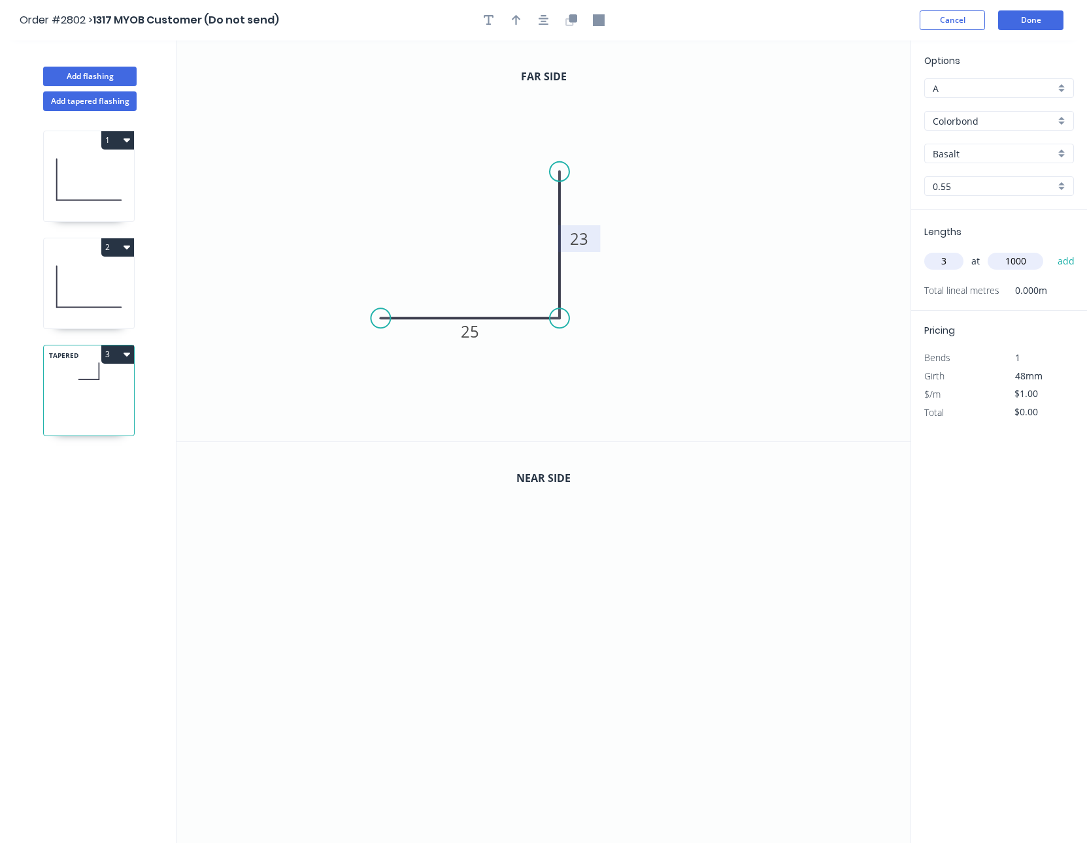
type input "$3.00"
click at [674, 590] on icon "0" at bounding box center [543, 643] width 734 height 402
click at [373, 574] on icon "0" at bounding box center [543, 643] width 734 height 402
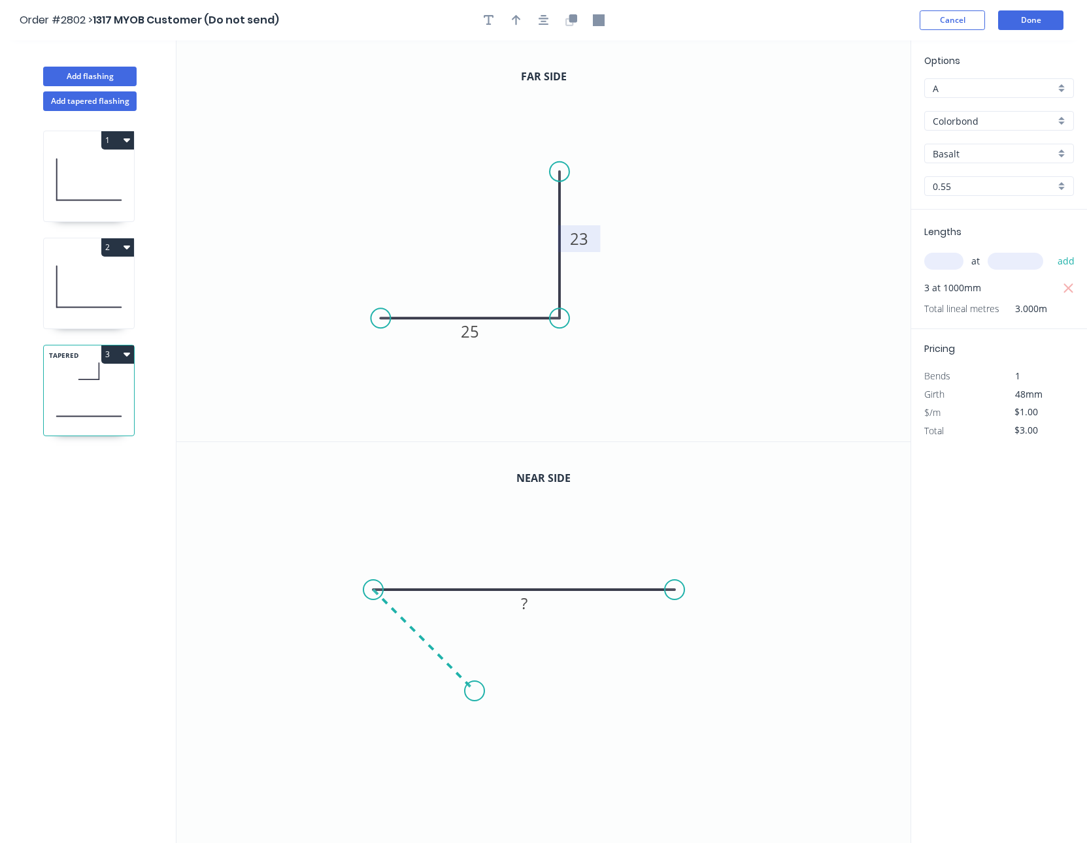
click at [474, 687] on icon "0 ?" at bounding box center [543, 643] width 734 height 402
type input "$23.00"
type input "$69.00"
click at [405, 608] on tspan "º" at bounding box center [407, 602] width 6 height 22
type input "$1.00"
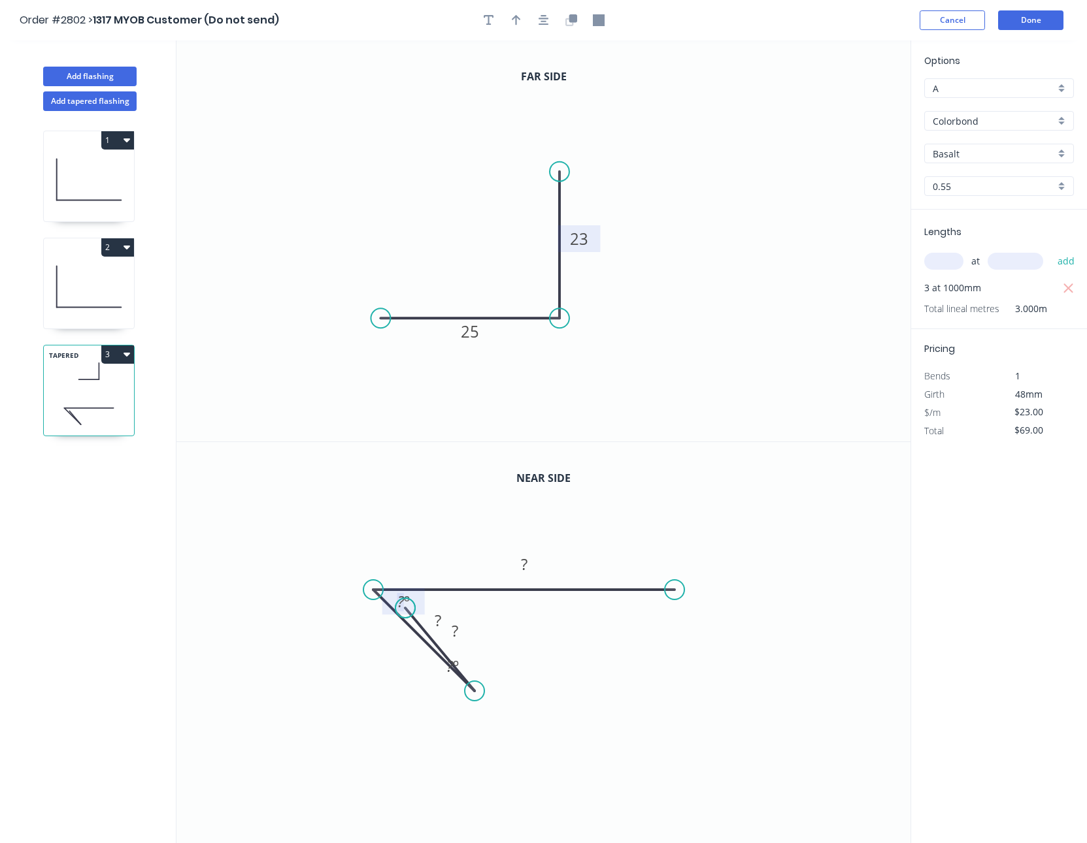
type input "$3.00"
click at [492, 707] on div "Delete point" at bounding box center [543, 713] width 131 height 27
click at [373, 585] on circle at bounding box center [373, 590] width 20 height 20
click at [367, 689] on icon "0 ?" at bounding box center [543, 643] width 734 height 402
type input "$23.00"
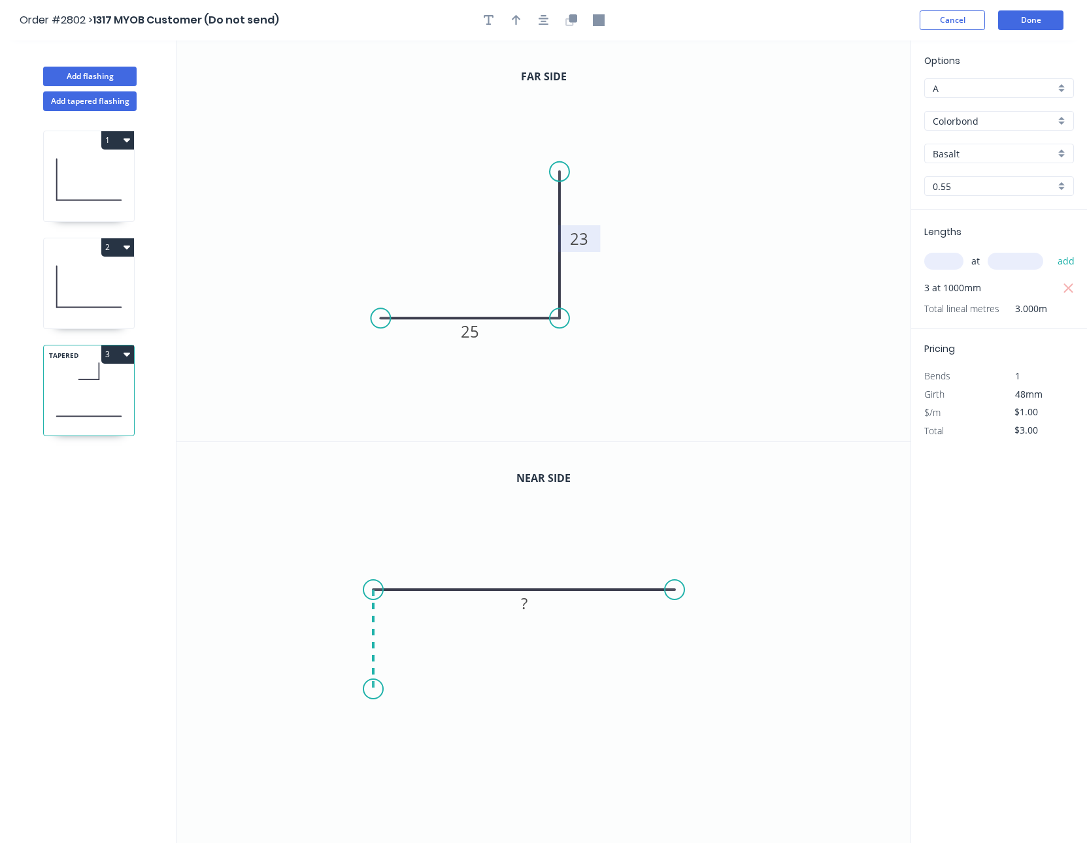
type input "$69.00"
click at [350, 636] on tspan "?" at bounding box center [353, 634] width 7 height 22
type input "$12.00"
click at [522, 570] on tspan "?" at bounding box center [524, 564] width 7 height 22
click at [123, 355] on icon "button" at bounding box center [126, 354] width 7 height 10
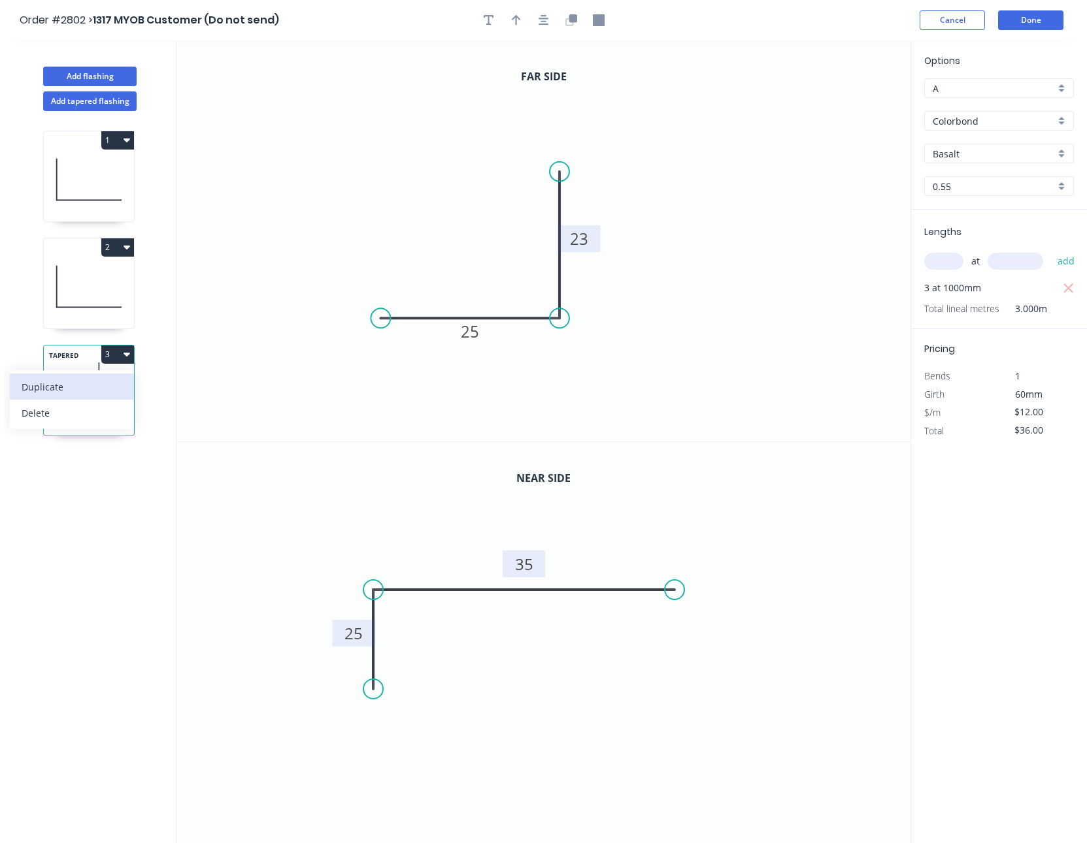
click at [114, 390] on div "Duplicate" at bounding box center [72, 387] width 101 height 19
type input "$0.00"
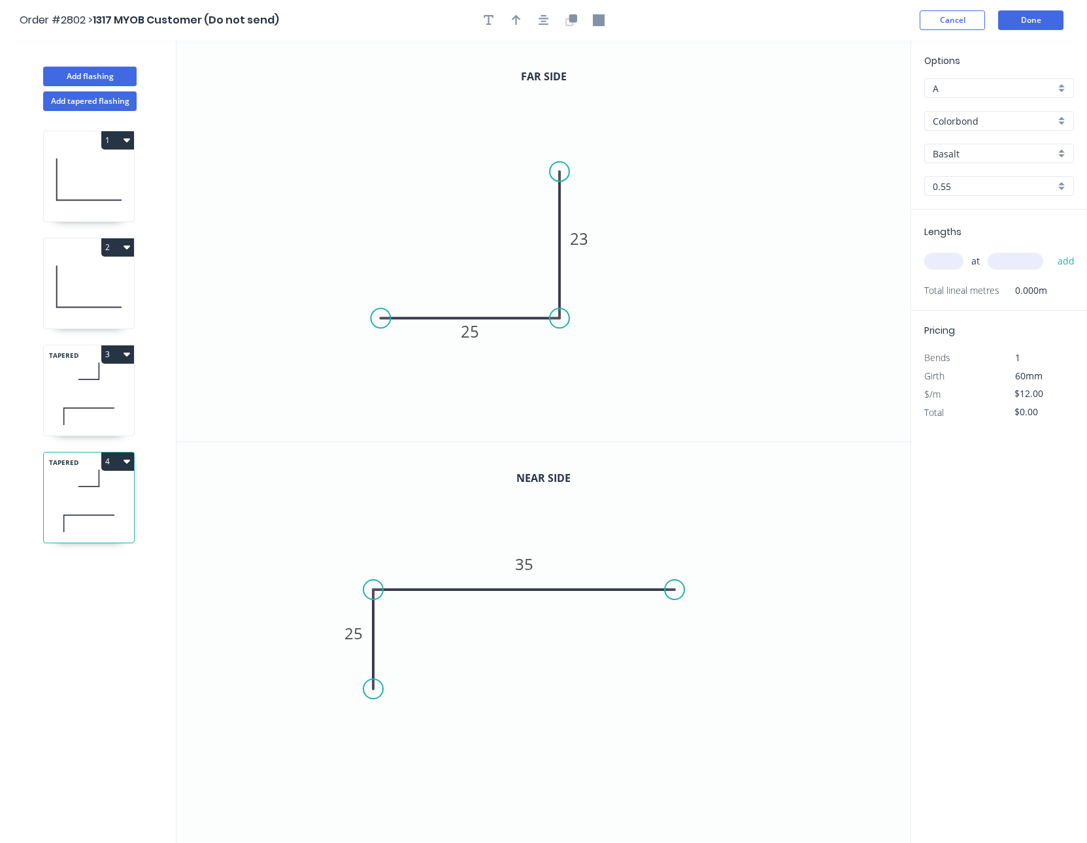
click at [953, 260] on input "text" at bounding box center [943, 261] width 39 height 17
type input "2"
type input "25000"
click at [1051, 250] on button "add" at bounding box center [1066, 261] width 31 height 22
click at [1075, 285] on button "button" at bounding box center [1068, 288] width 16 height 18
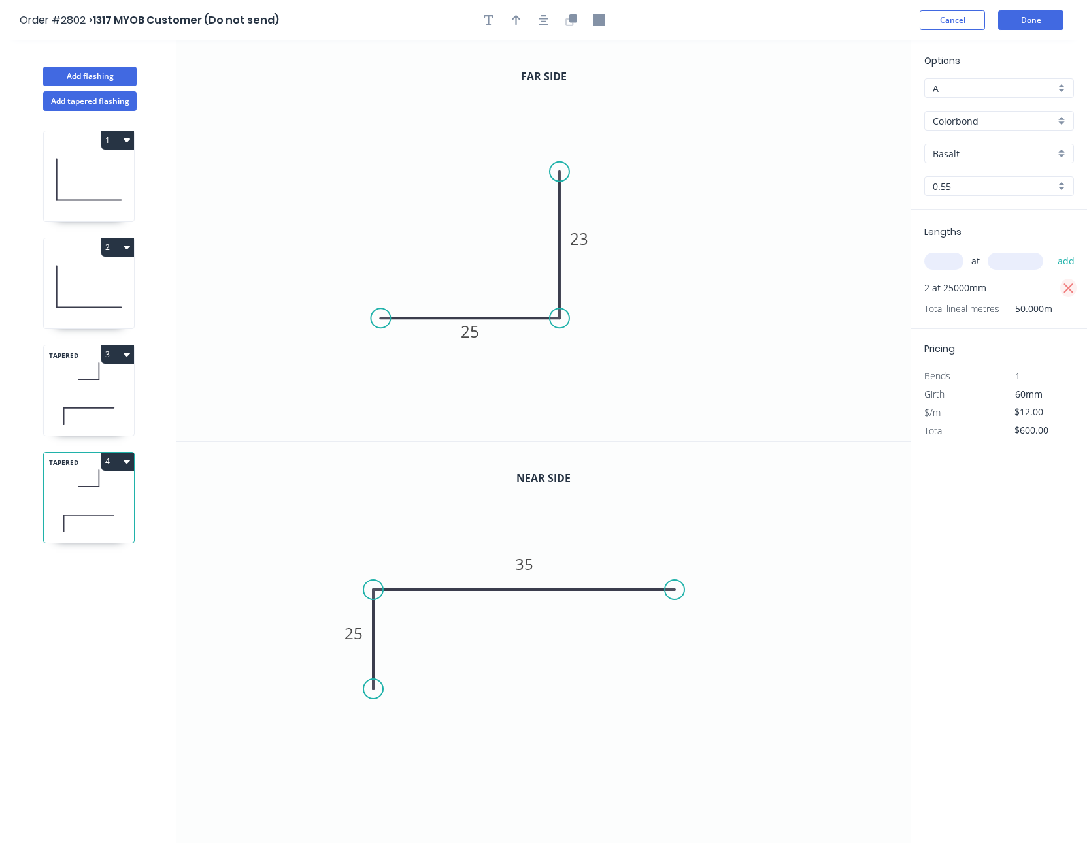
type input "$0.00"
click at [934, 261] on input "text" at bounding box center [943, 261] width 39 height 17
type input "2"
type input "2510"
click at [1051, 250] on button "add" at bounding box center [1066, 261] width 31 height 22
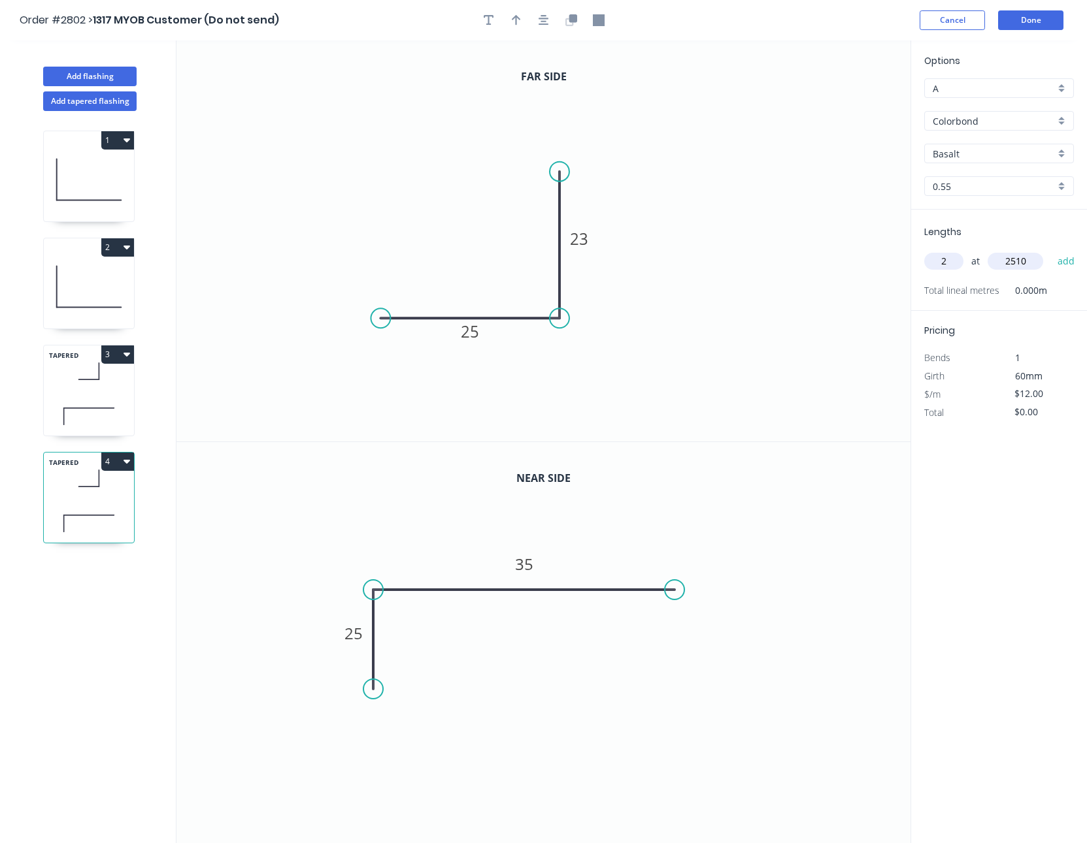
type input "$60.24"
click at [1057, 21] on button "Done" at bounding box center [1030, 20] width 65 height 20
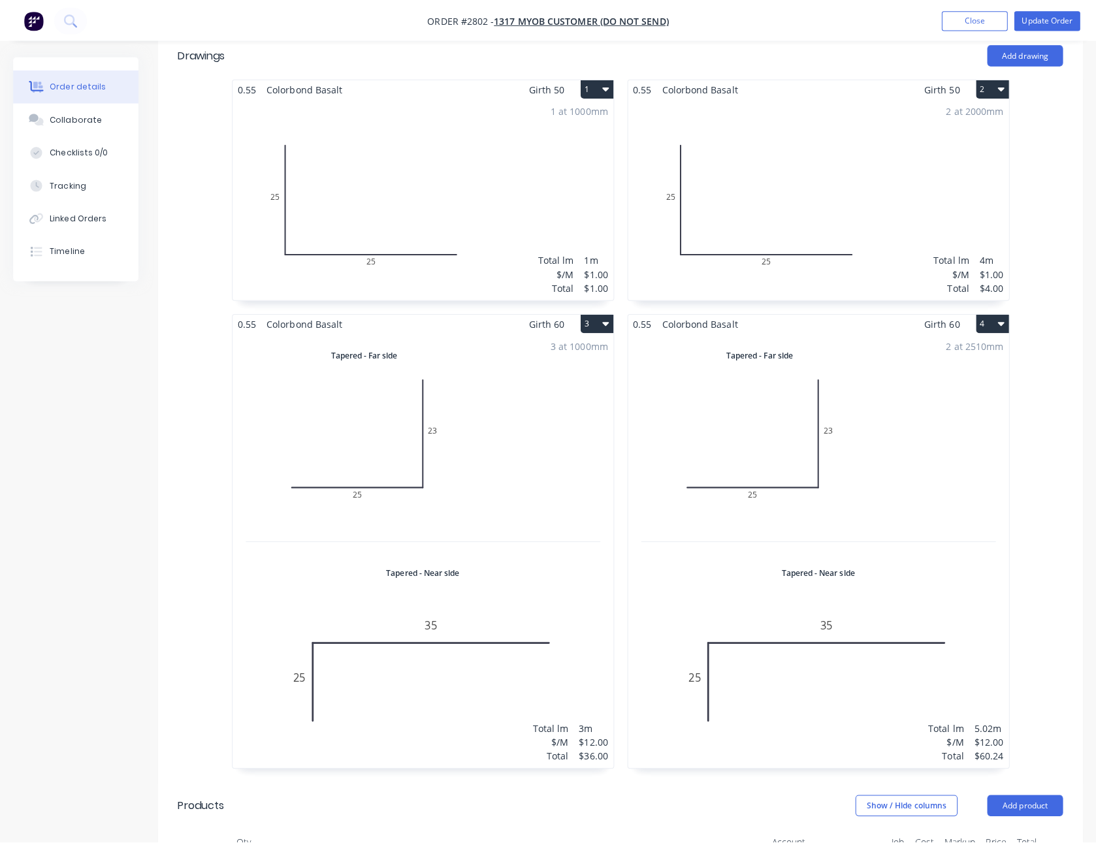
scroll to position [600, 0]
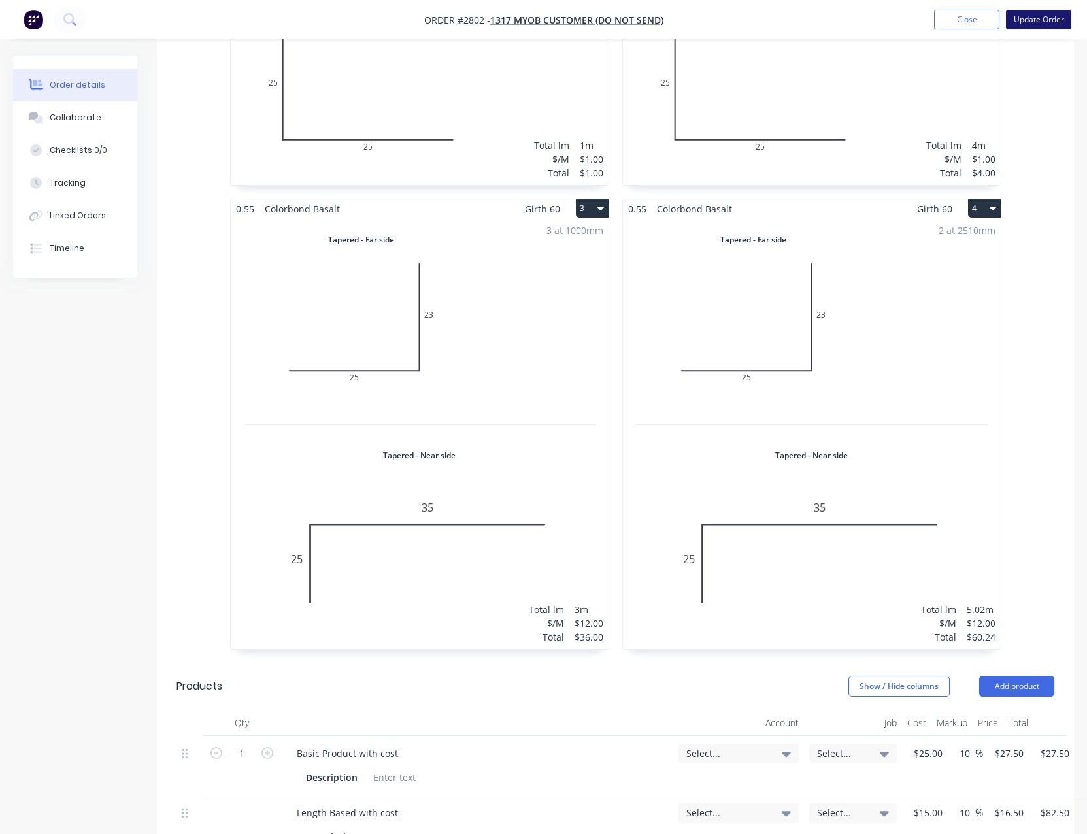
click at [1038, 22] on button "Update Order" at bounding box center [1038, 20] width 65 height 20
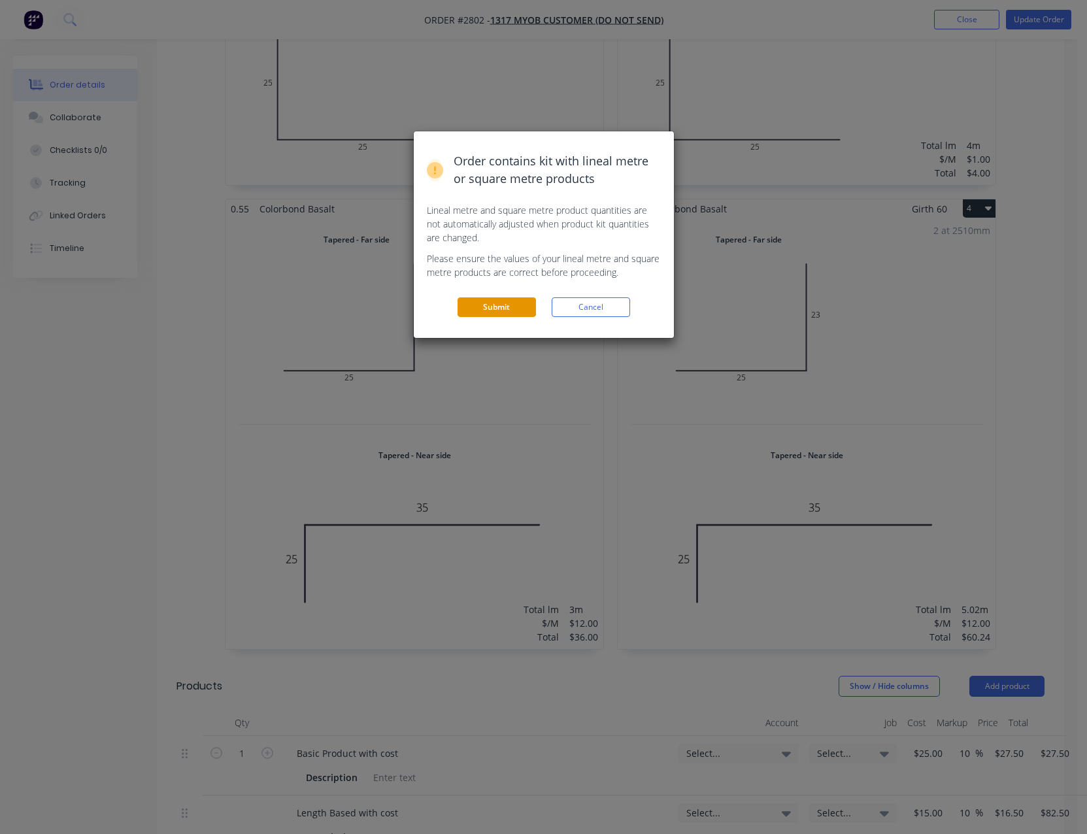
click at [506, 308] on button "Submit" at bounding box center [496, 307] width 78 height 20
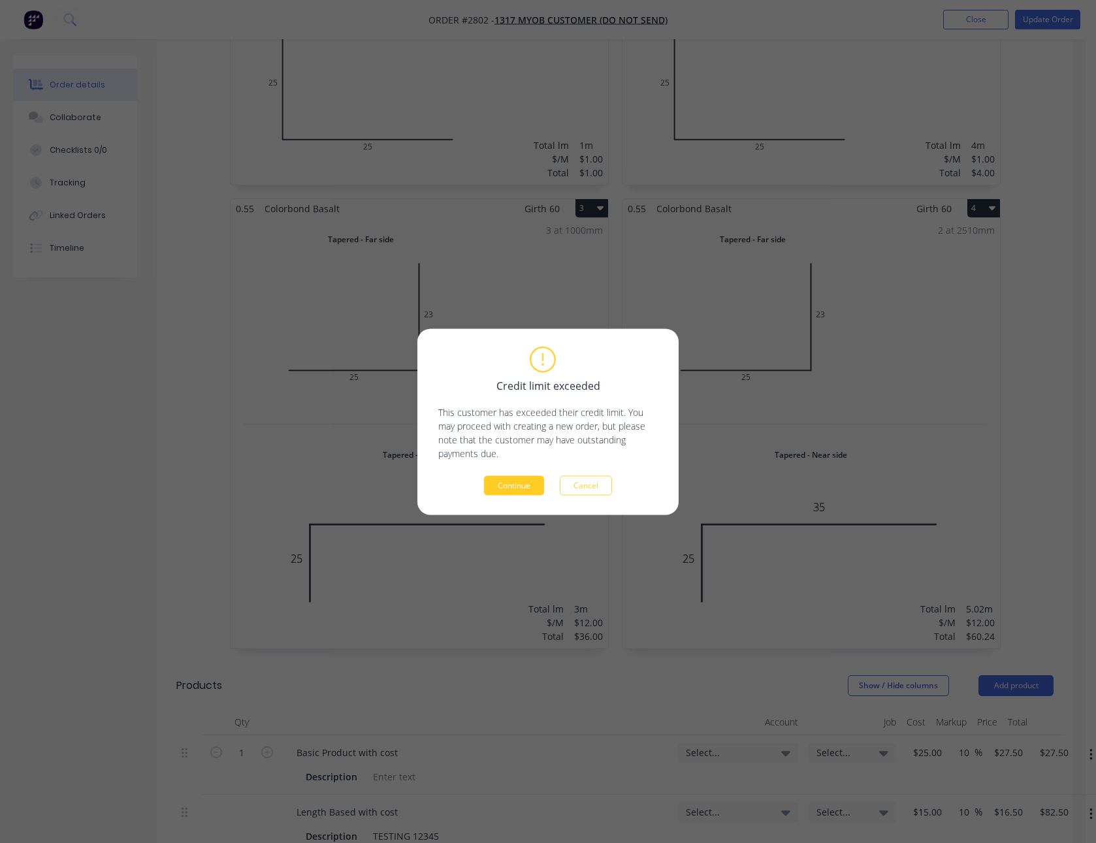
click at [490, 482] on button "Continue" at bounding box center [514, 486] width 60 height 20
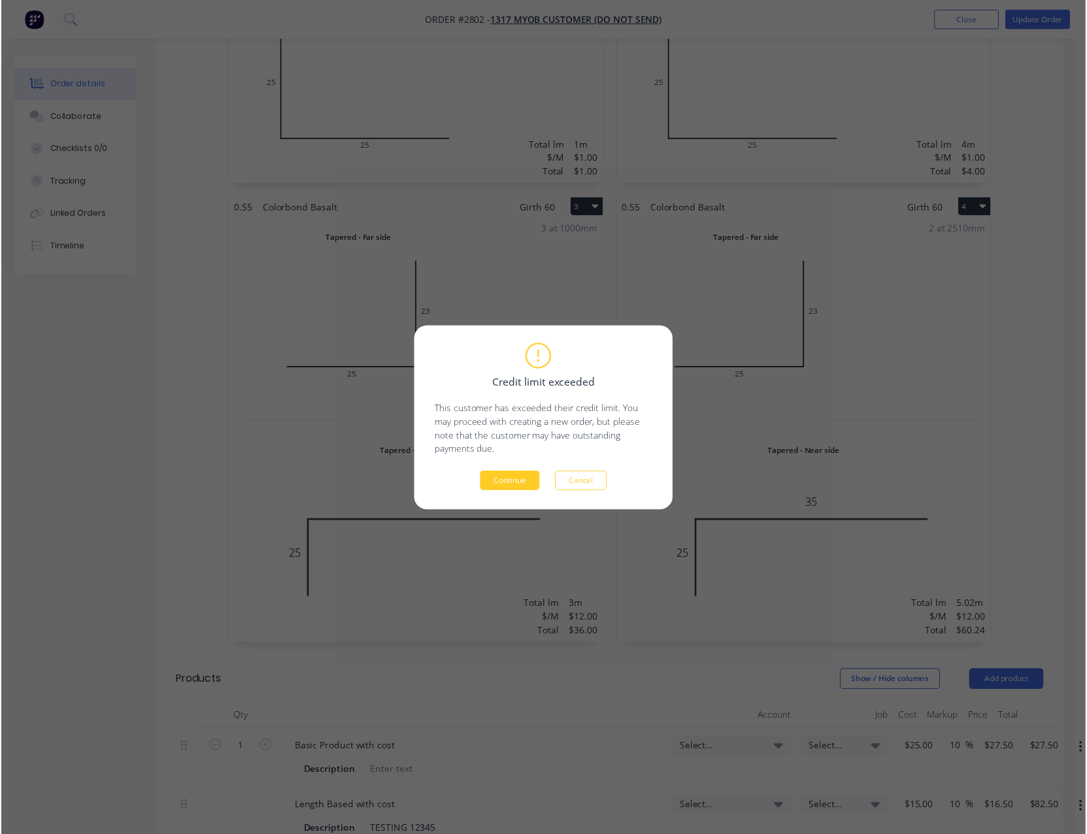
scroll to position [0, 0]
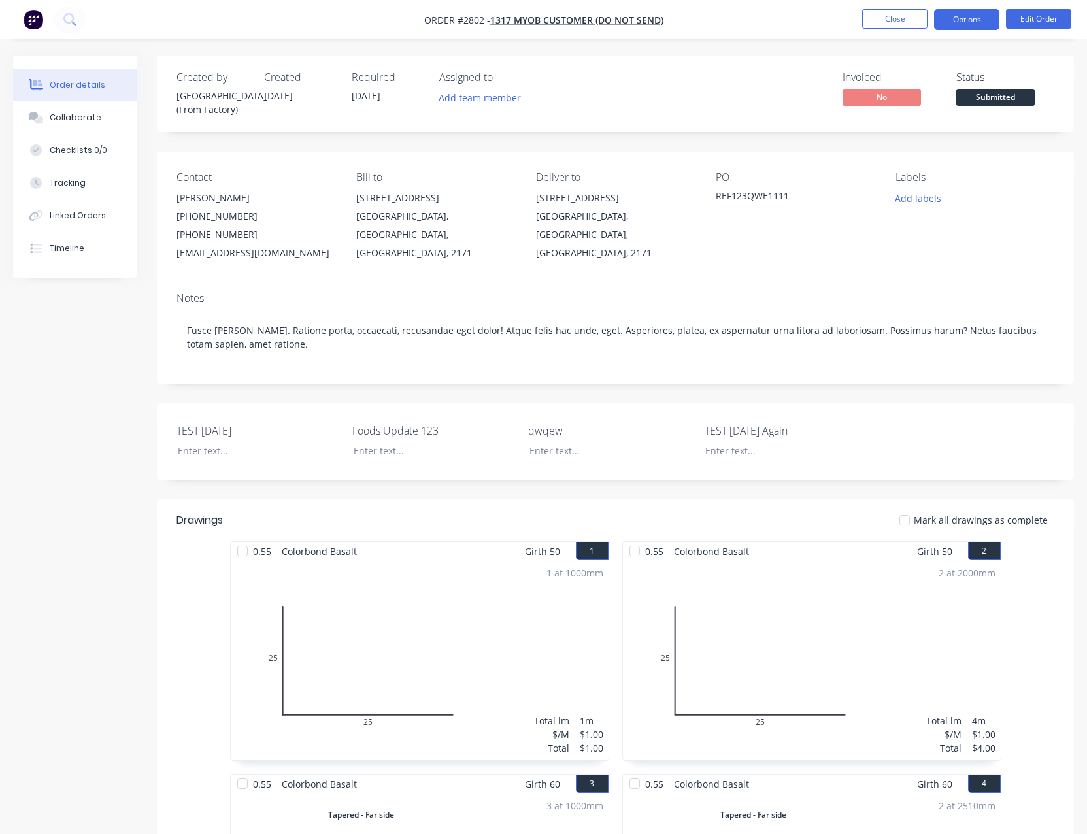
click at [958, 17] on button "Options" at bounding box center [966, 19] width 65 height 21
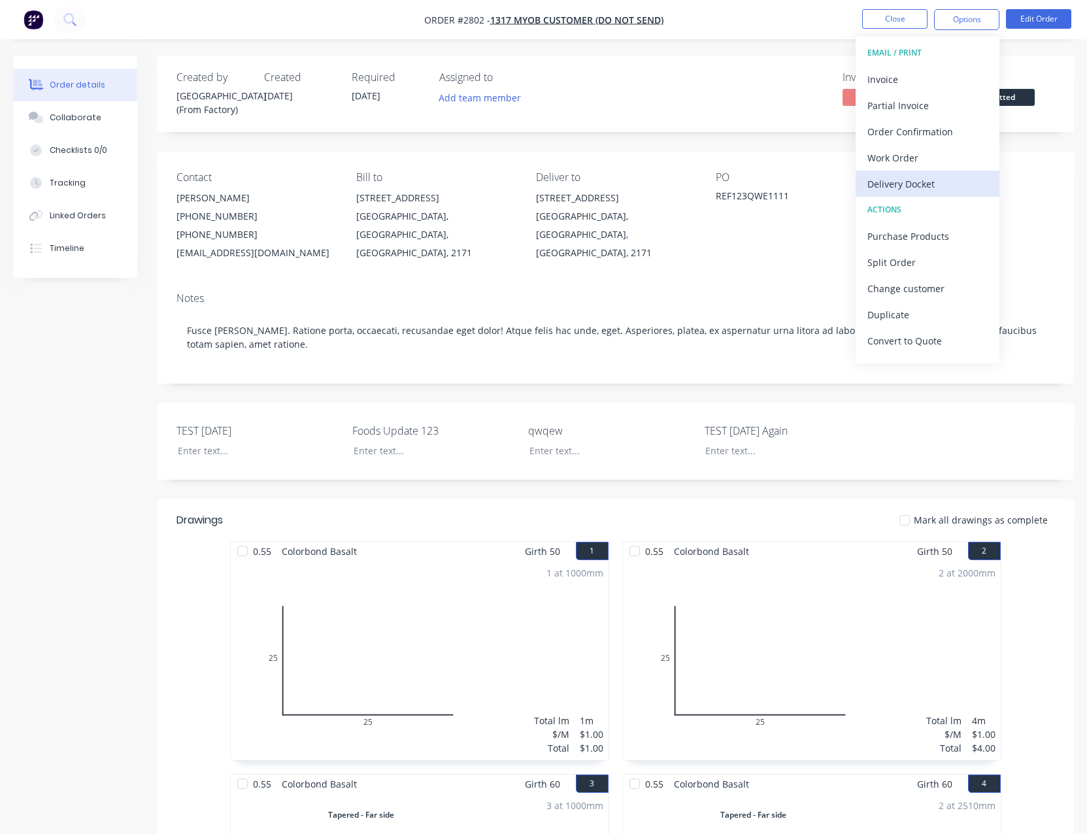
click at [891, 178] on div "Delivery Docket" at bounding box center [927, 183] width 120 height 19
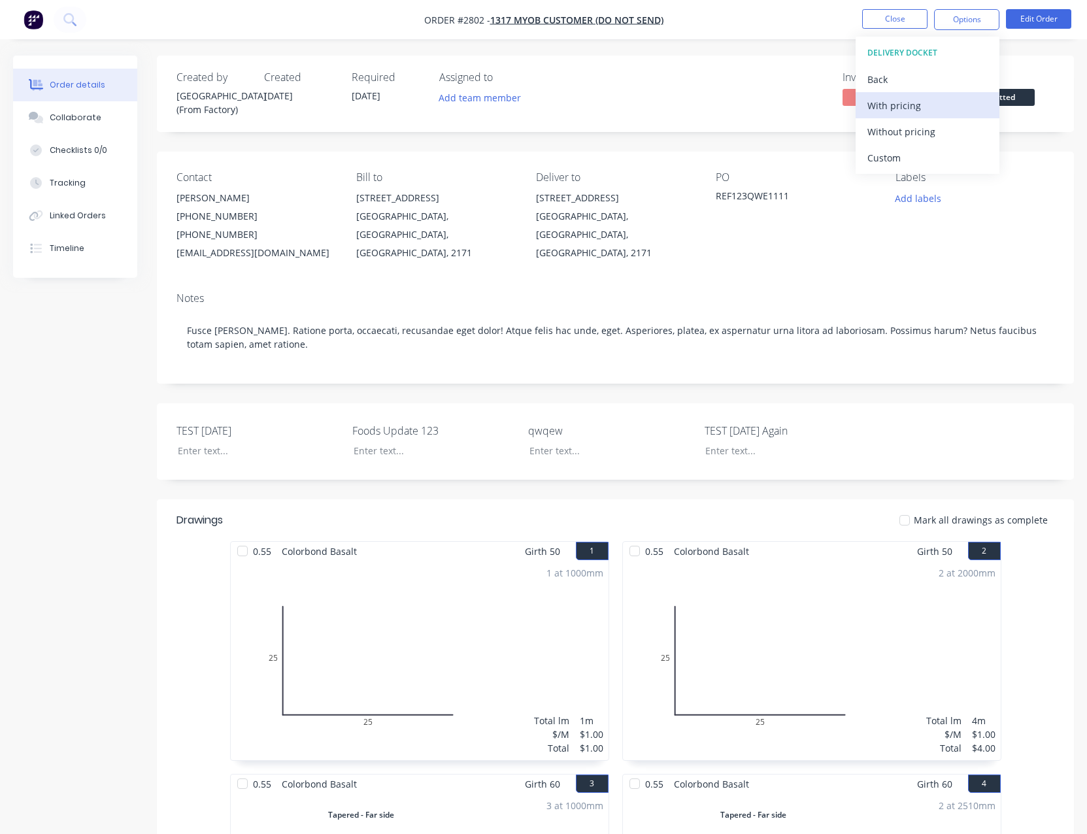
click at [898, 108] on div "With pricing" at bounding box center [927, 105] width 120 height 19
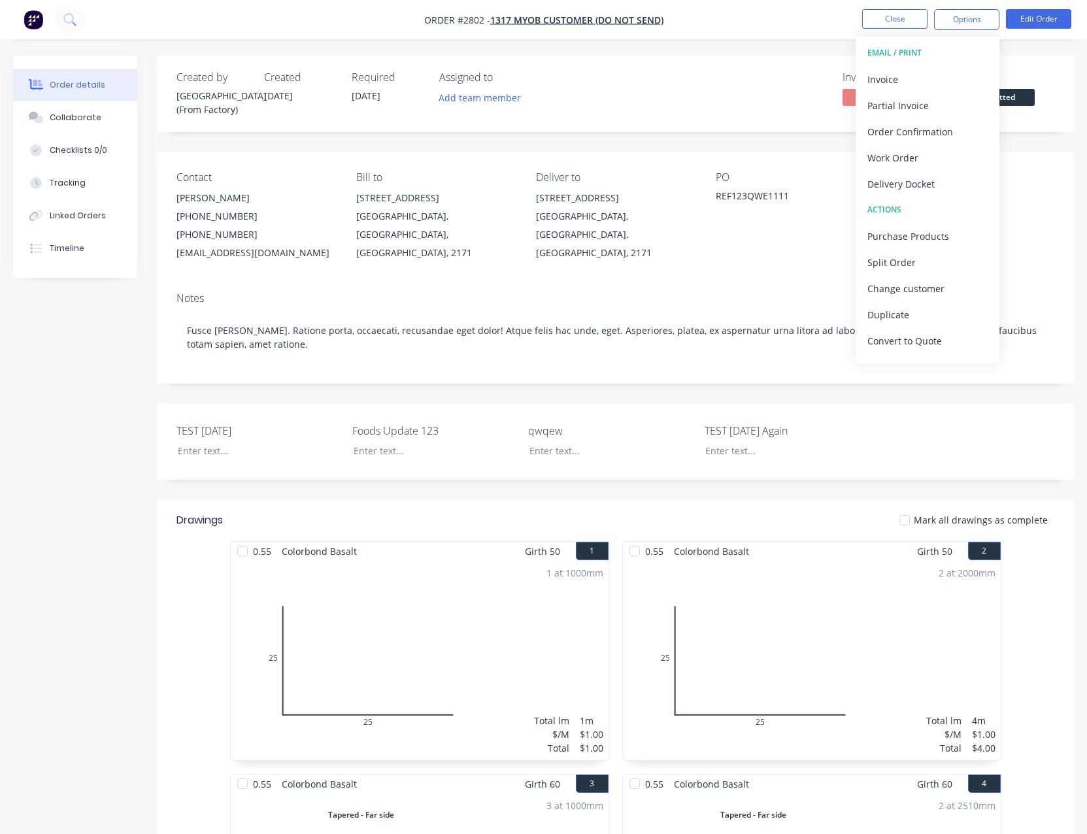
click at [1036, 201] on div "Add labels" at bounding box center [974, 198] width 159 height 18
